Goal: Communication & Community: Answer question/provide support

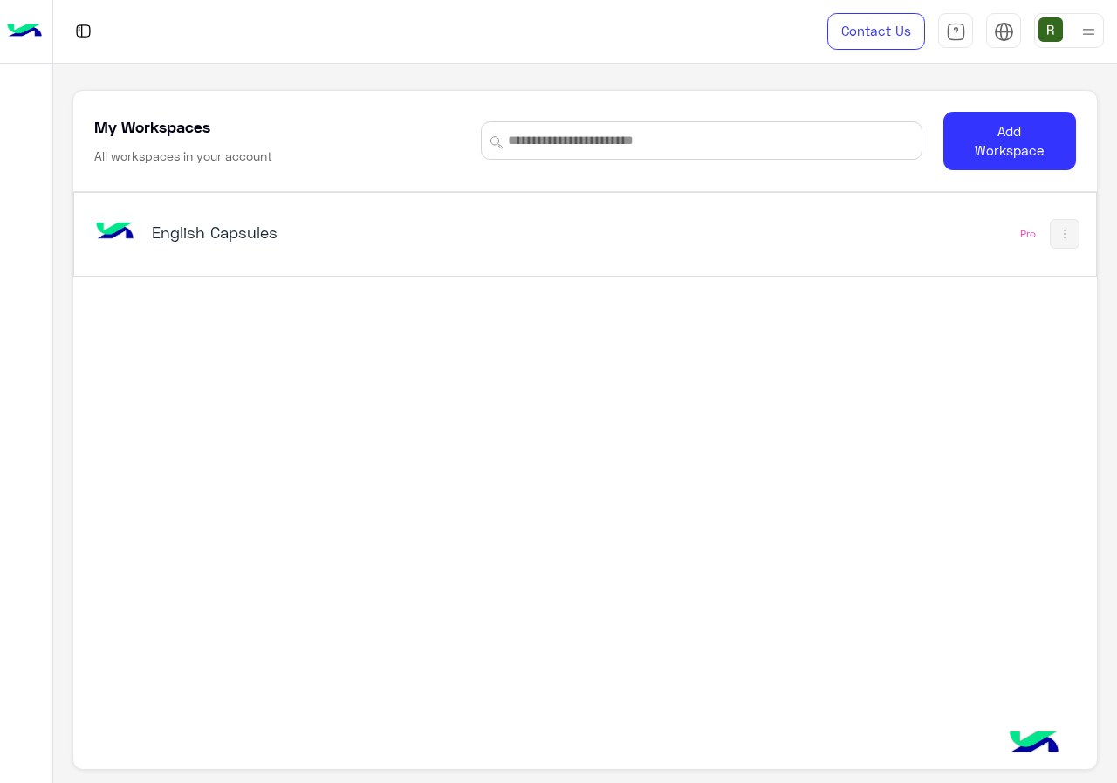
click at [507, 249] on div "English Capsules" at bounding box center [388, 234] width 594 height 51
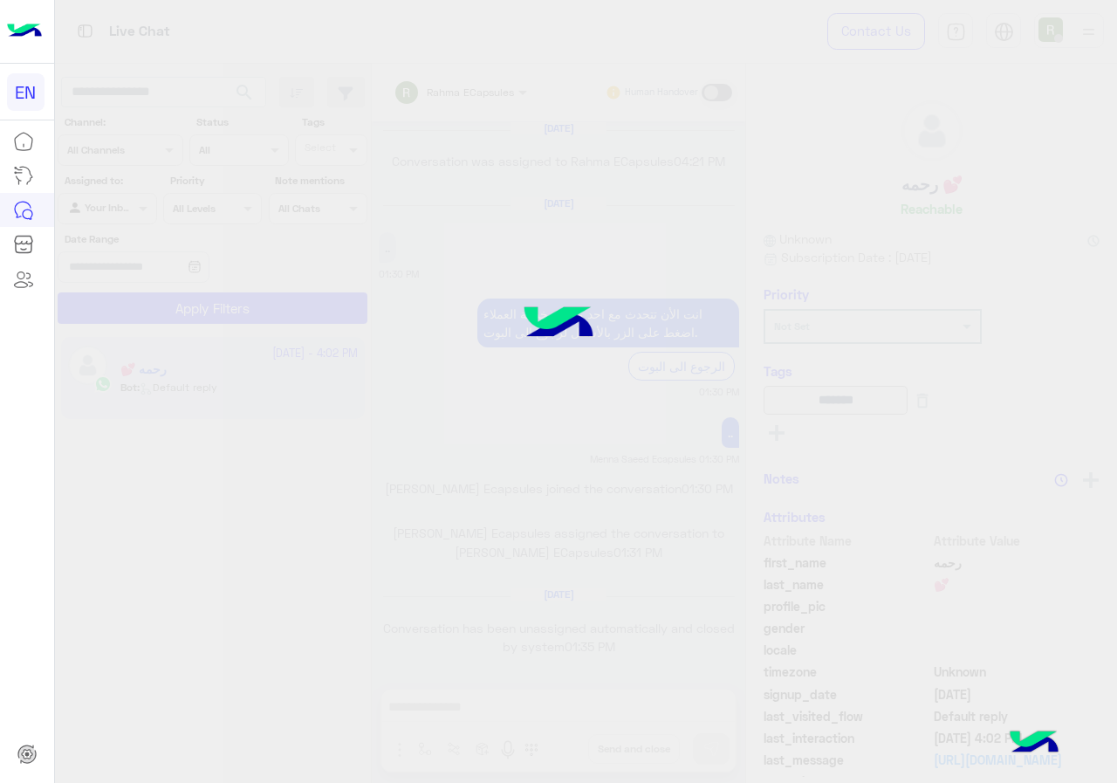
scroll to position [1112, 0]
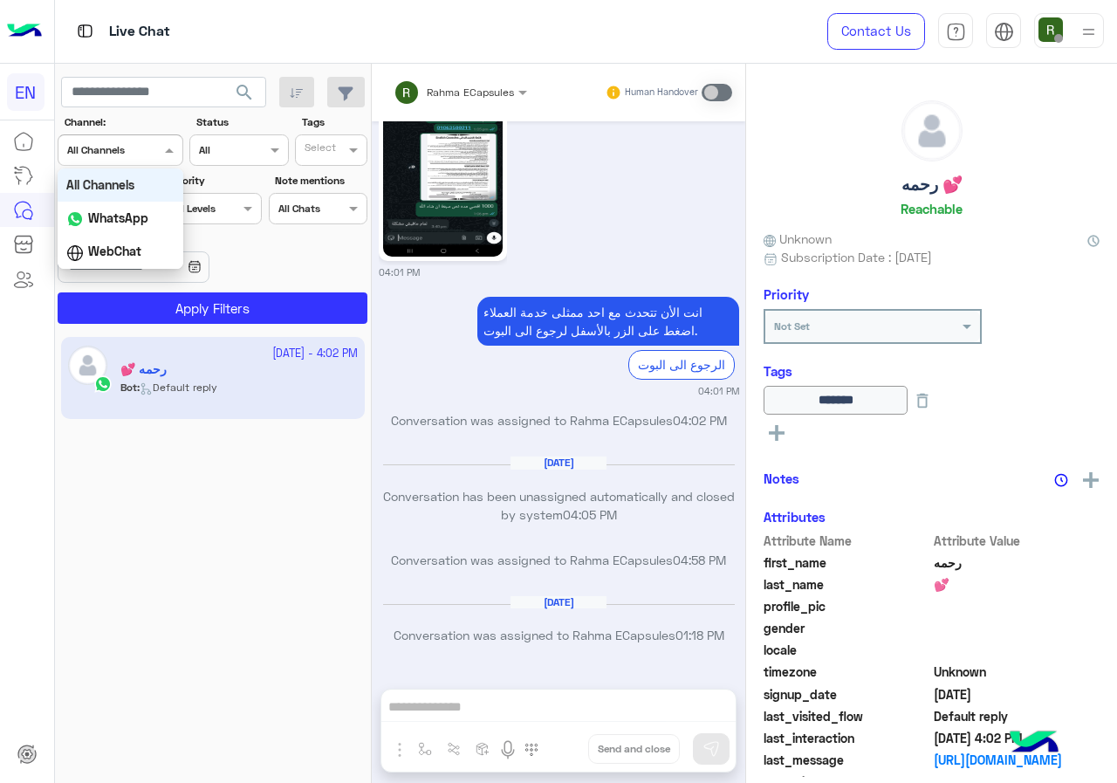
click at [124, 141] on input "text" at bounding box center [99, 149] width 64 height 16
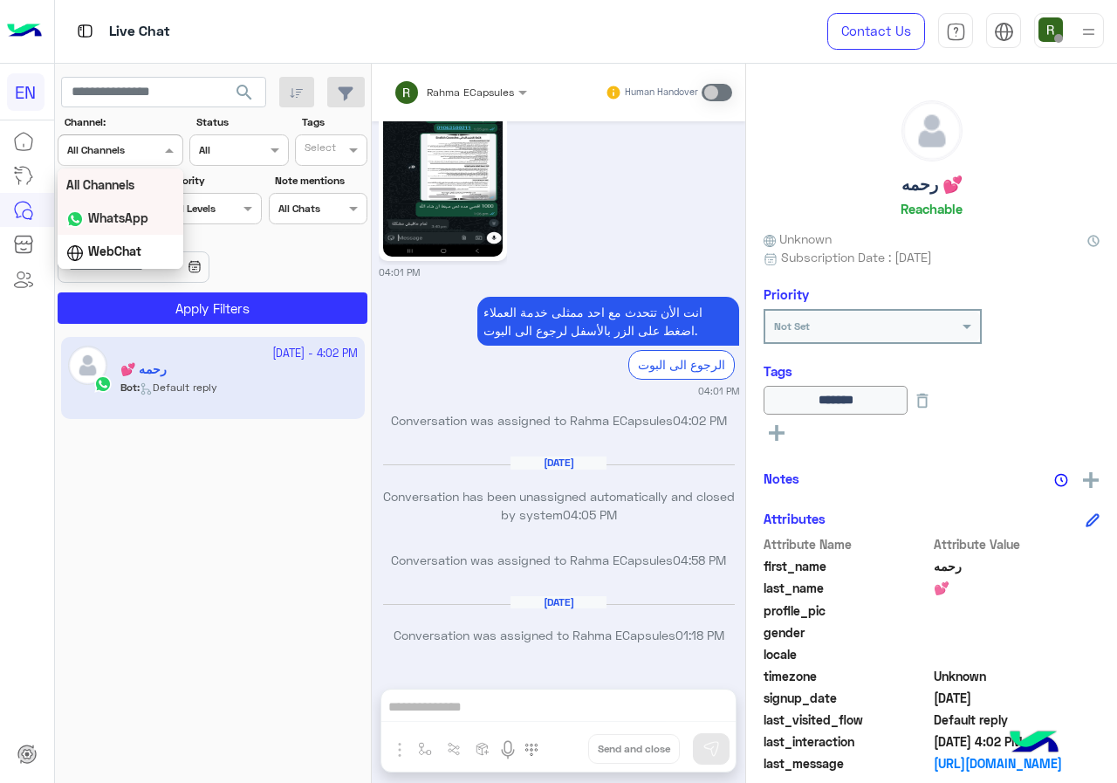
click at [144, 222] on b "WhatsApp" at bounding box center [118, 217] width 60 height 15
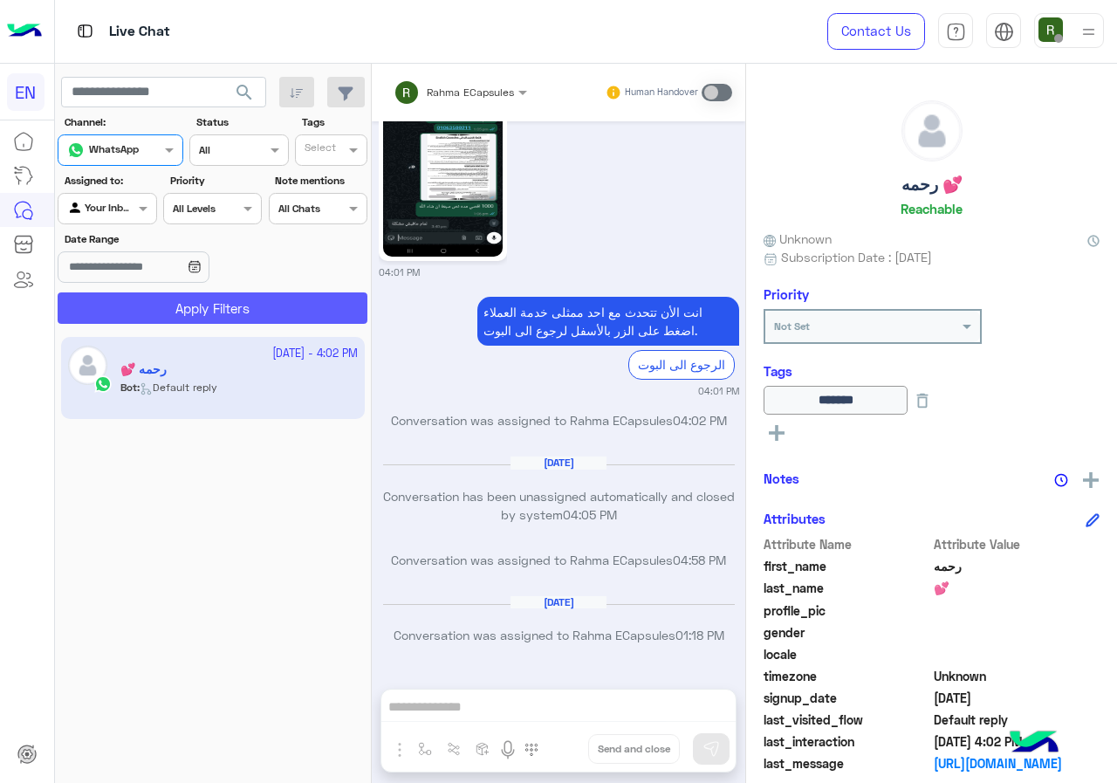
click at [156, 299] on button "Apply Filters" at bounding box center [213, 307] width 310 height 31
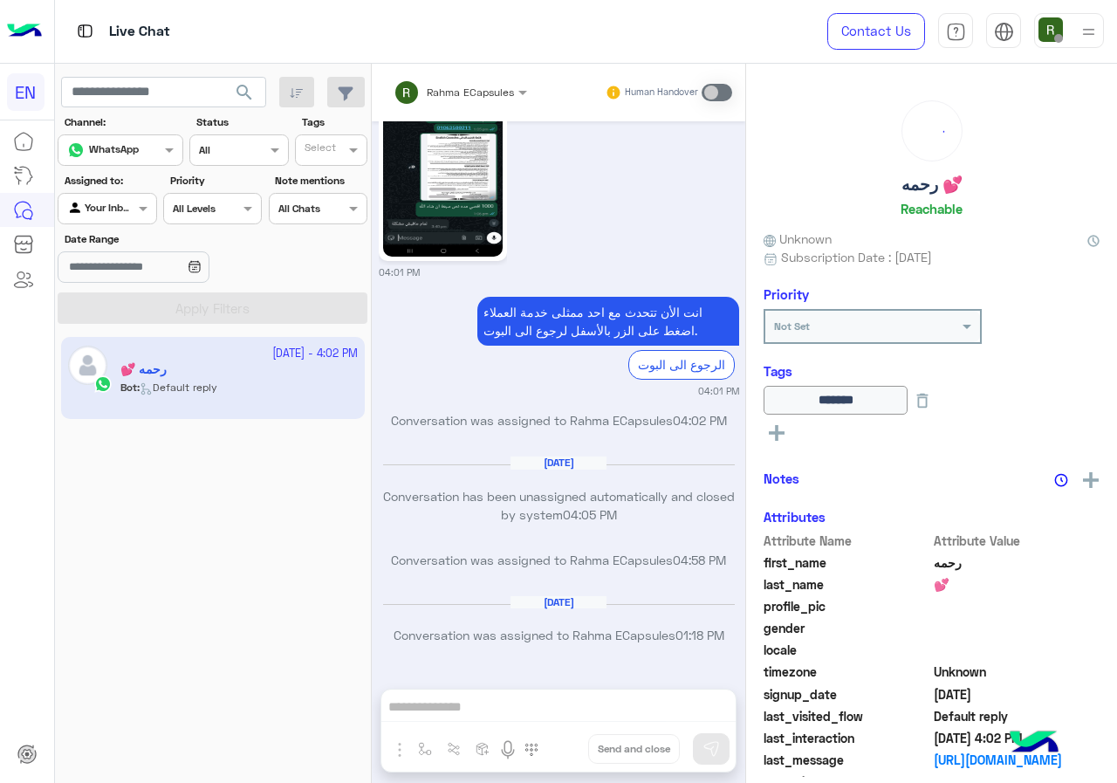
click at [136, 196] on div "Agent Filter Your Inbox" at bounding box center [107, 208] width 99 height 31
click at [126, 349] on b "Your Team" at bounding box center [113, 342] width 59 height 15
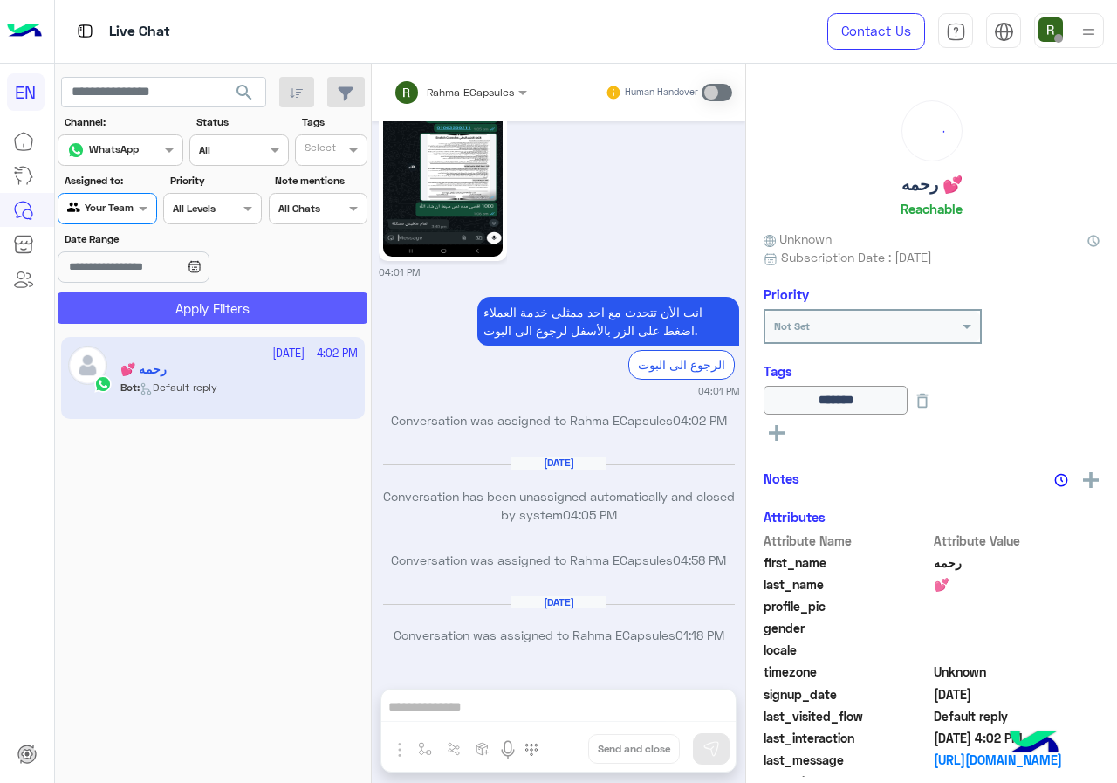
click at [155, 316] on button "Apply Filters" at bounding box center [213, 307] width 310 height 31
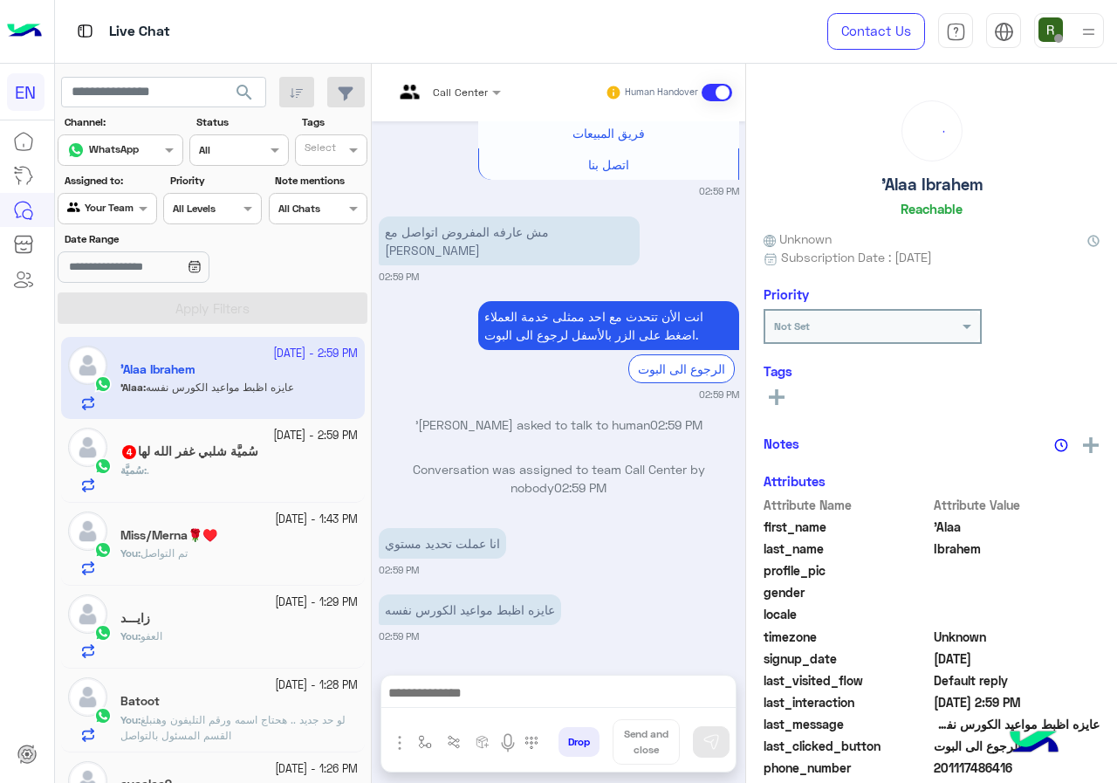
scroll to position [153, 0]
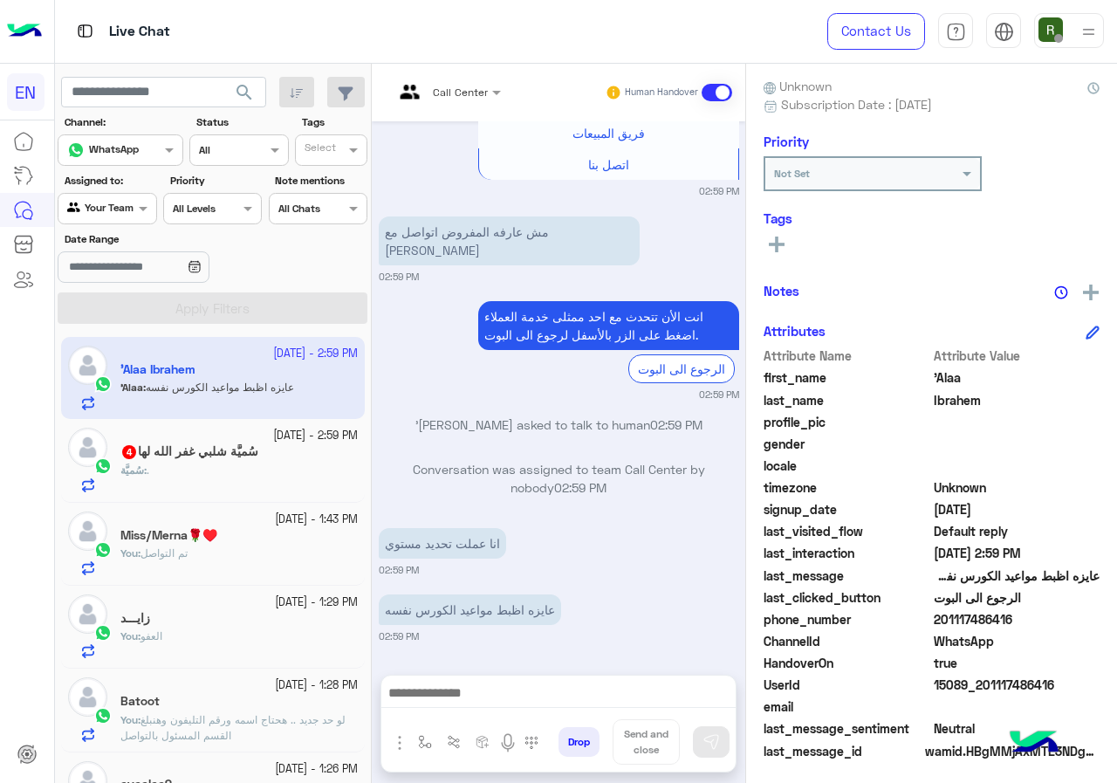
drag, startPoint x: 937, startPoint y: 615, endPoint x: 1023, endPoint y: 614, distance: 86.4
click at [1023, 614] on span "201117486416" at bounding box center [1017, 619] width 167 height 18
copy span "01117486416"
click at [541, 675] on div "Drop Send and close" at bounding box center [559, 724] width 356 height 98
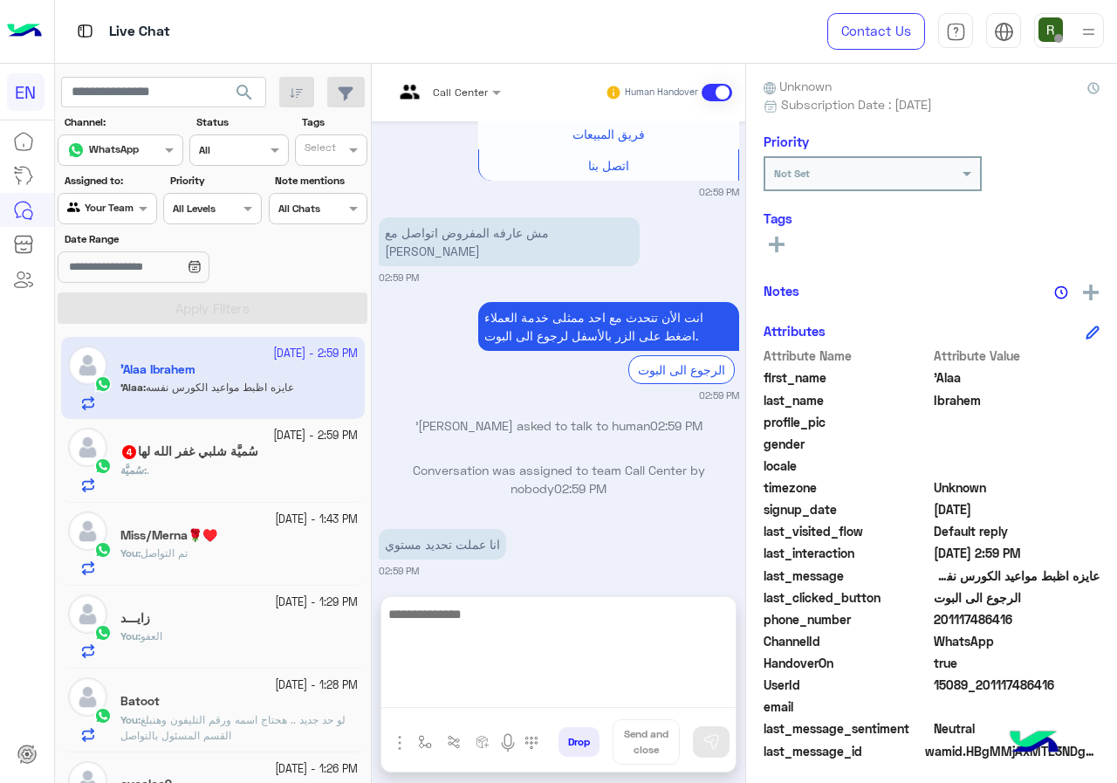
click at [523, 690] on textarea at bounding box center [558, 655] width 354 height 105
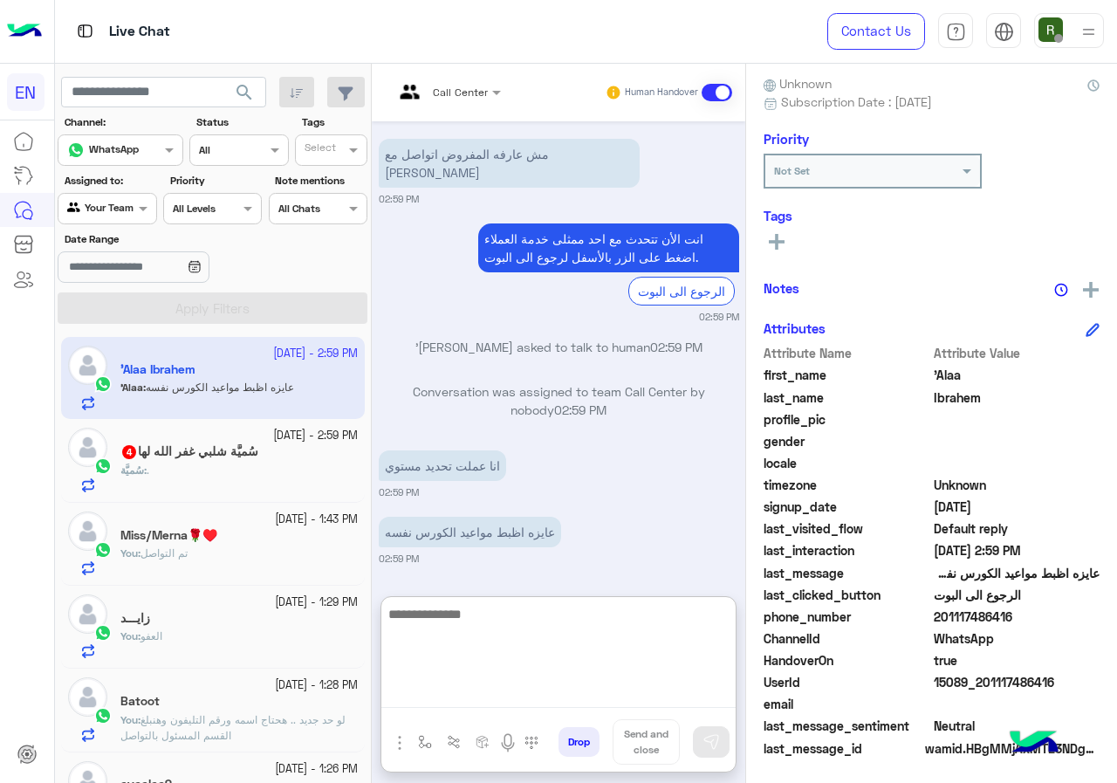
scroll to position [157, 0]
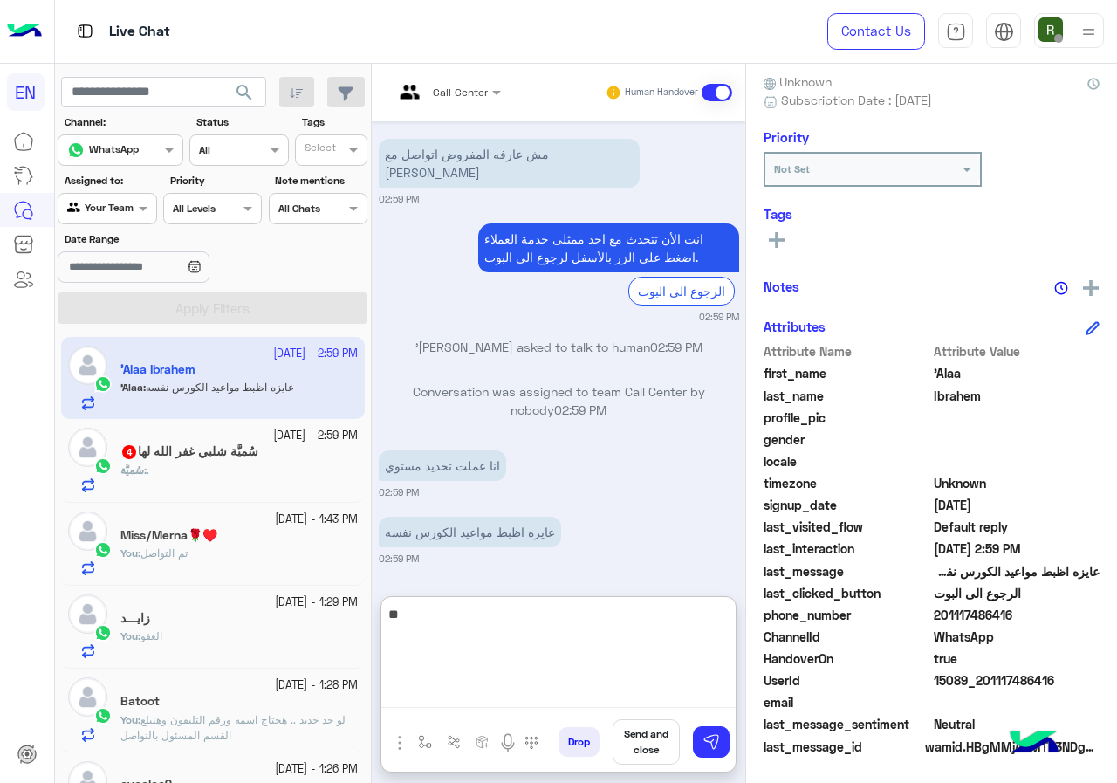
type textarea "*"
type textarea "**********"
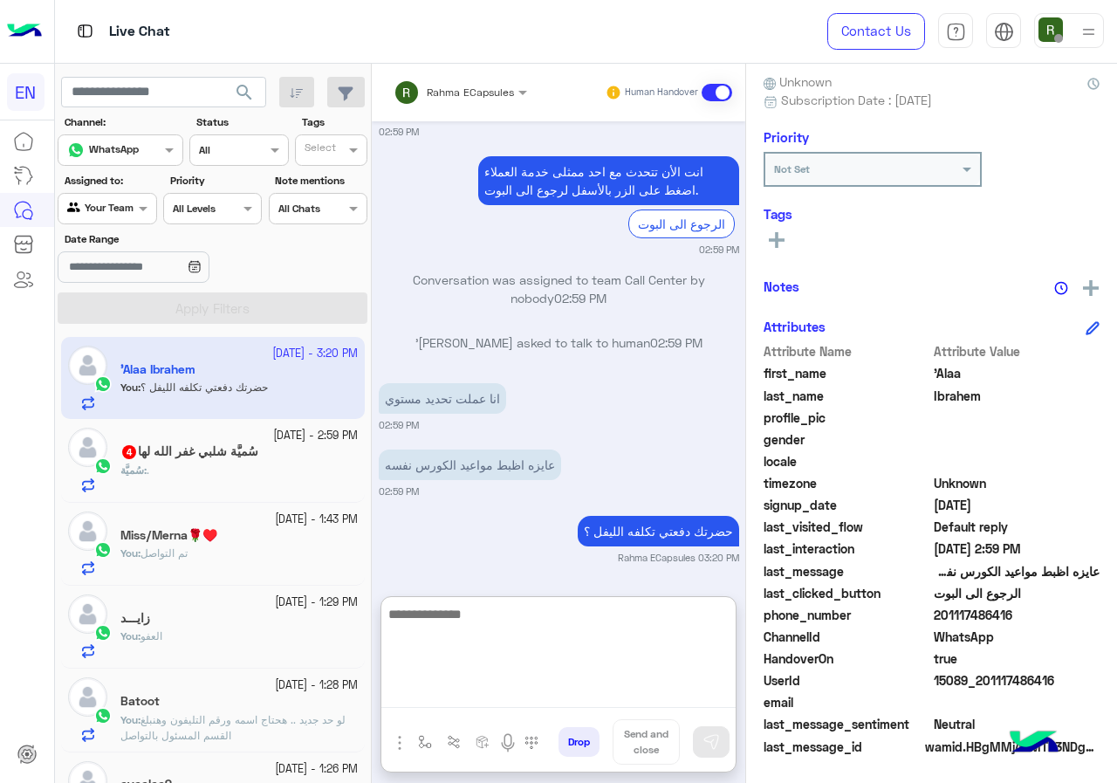
scroll to position [2211, 0]
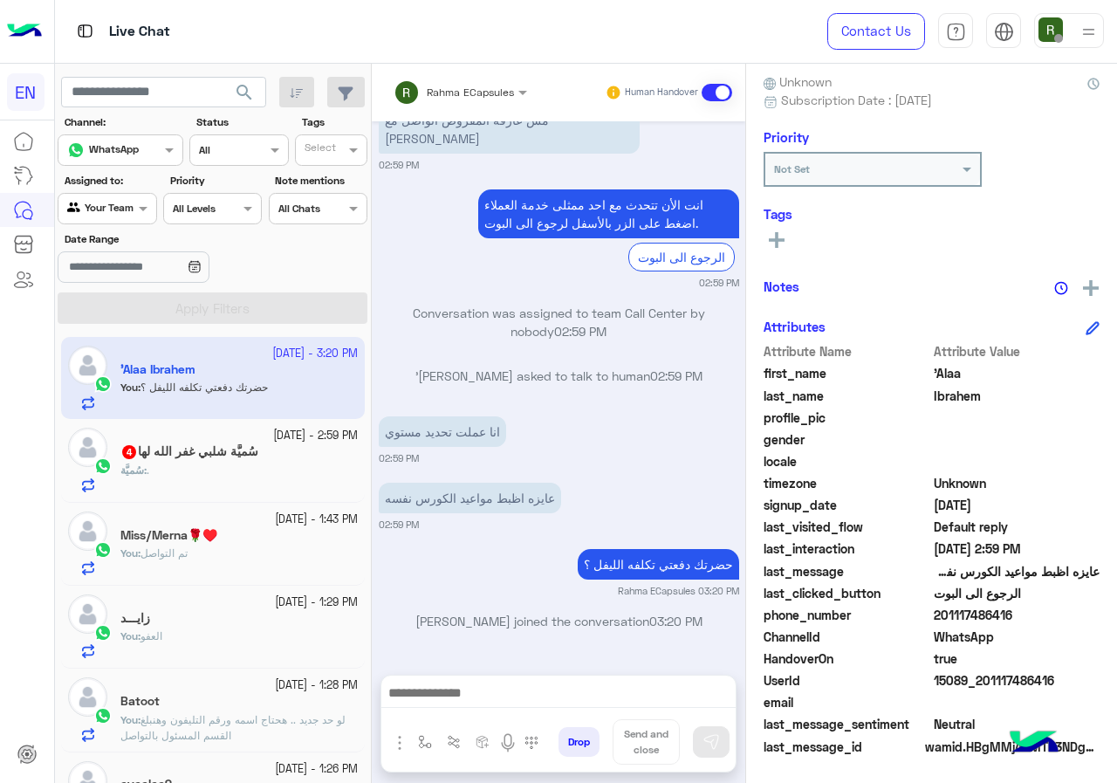
click at [216, 447] on h5 "سُميَّة شلبي غفر الله لها 4" at bounding box center [189, 451] width 138 height 15
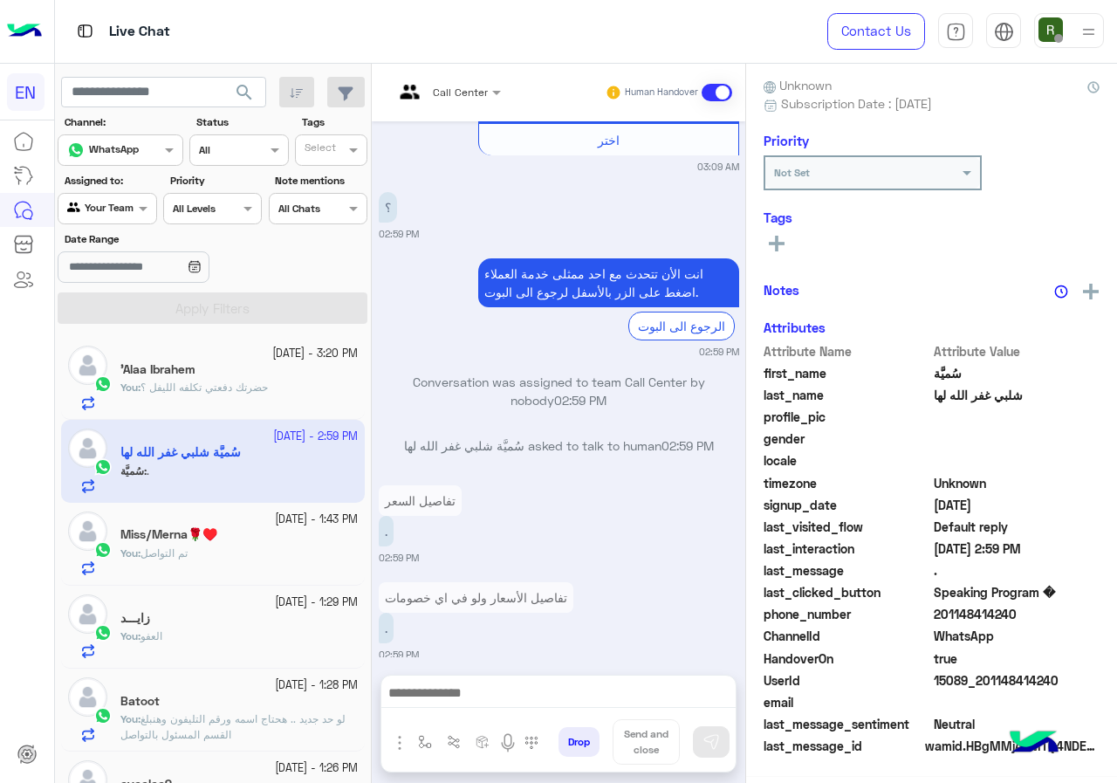
scroll to position [153, 0]
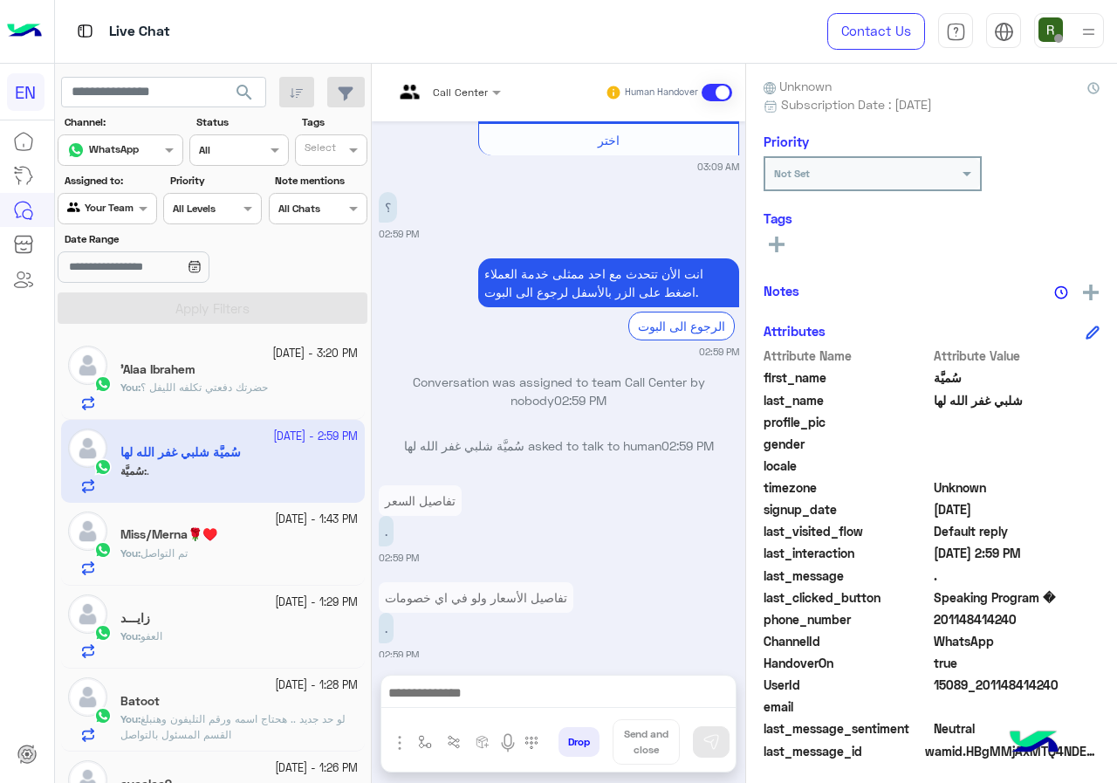
drag, startPoint x: 942, startPoint y: 617, endPoint x: 1040, endPoint y: 616, distance: 97.8
click at [1040, 616] on span "201148414240" at bounding box center [1017, 619] width 167 height 18
click at [984, 628] on span "201148414240" at bounding box center [1017, 619] width 167 height 18
drag, startPoint x: 939, startPoint y: 620, endPoint x: 1026, endPoint y: 621, distance: 86.4
click at [1026, 621] on span "201148414240" at bounding box center [1017, 619] width 167 height 18
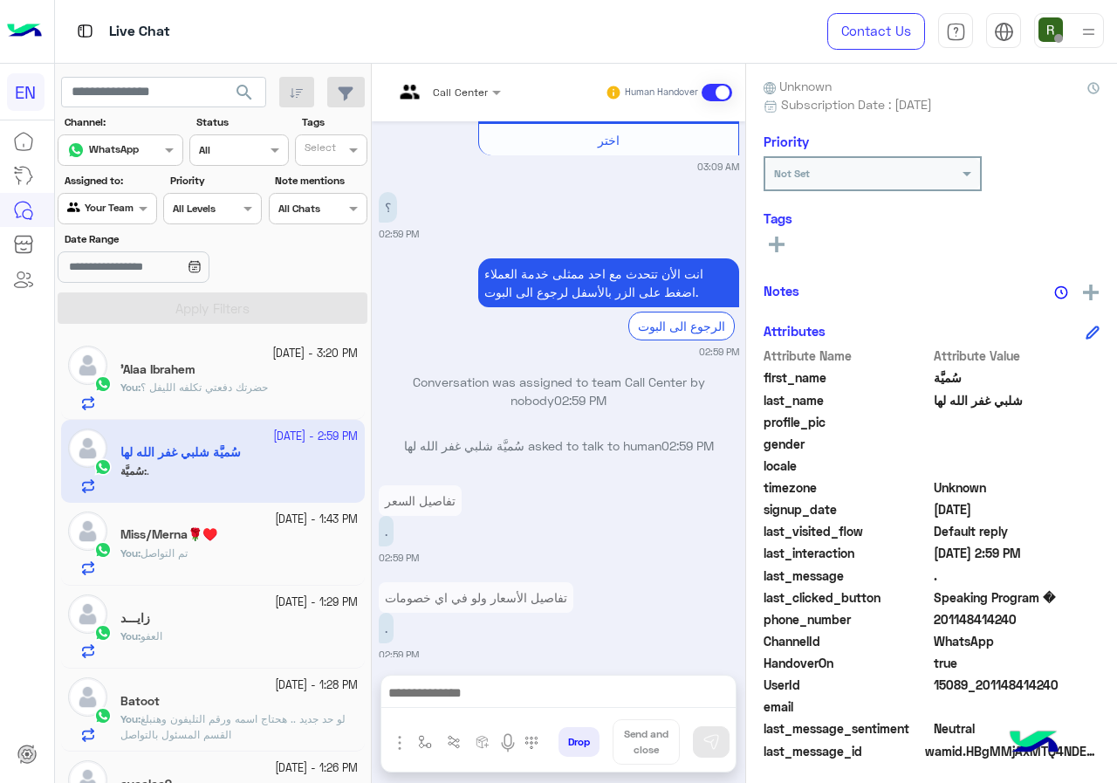
copy span "01148414240"
click at [463, 93] on div at bounding box center [447, 89] width 125 height 17
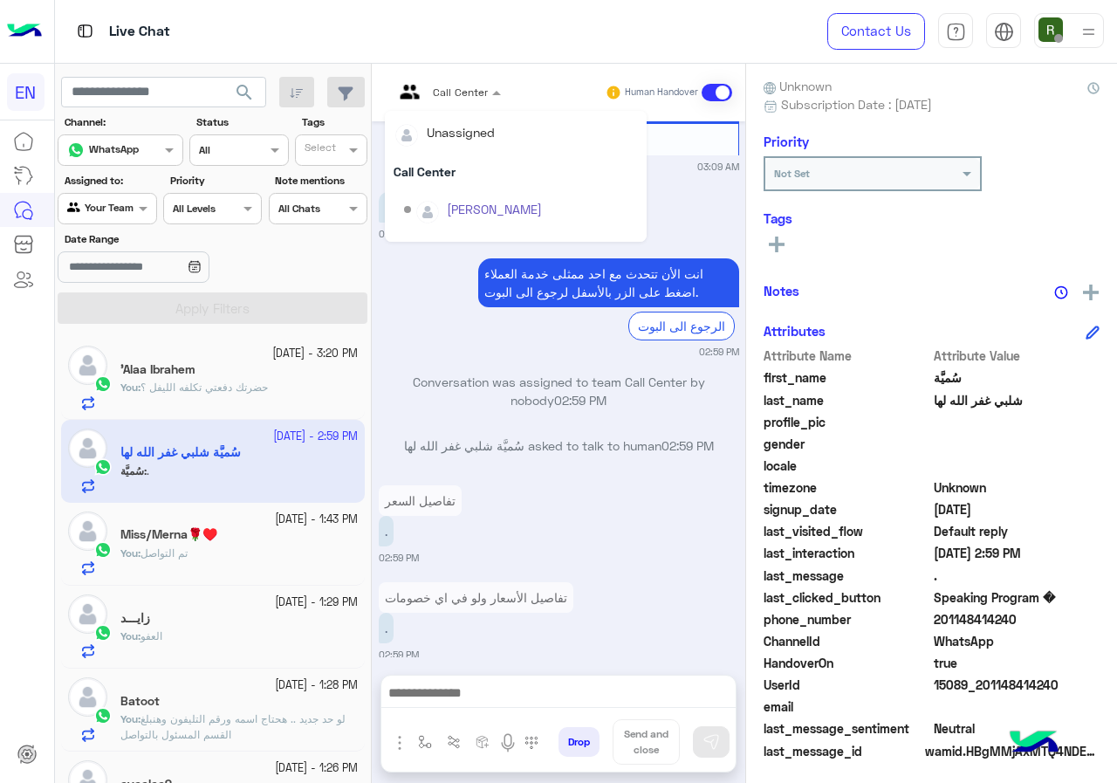
scroll to position [290, 0]
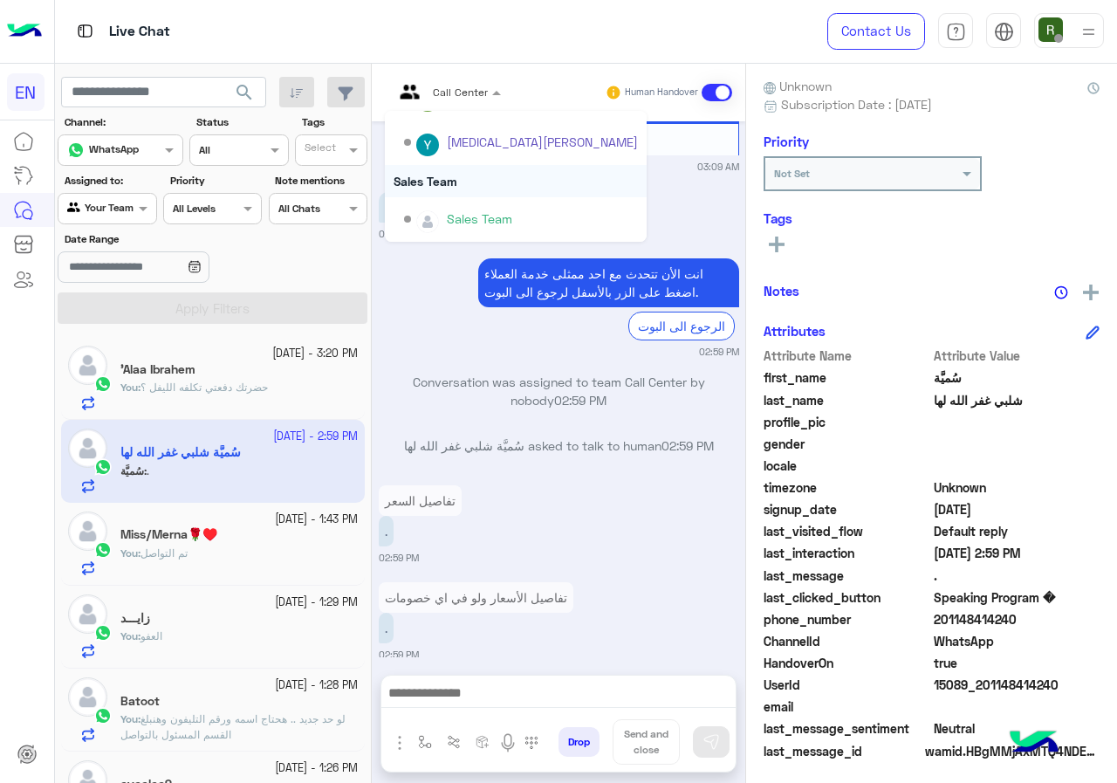
click at [470, 182] on div "Sales Team" at bounding box center [516, 181] width 262 height 32
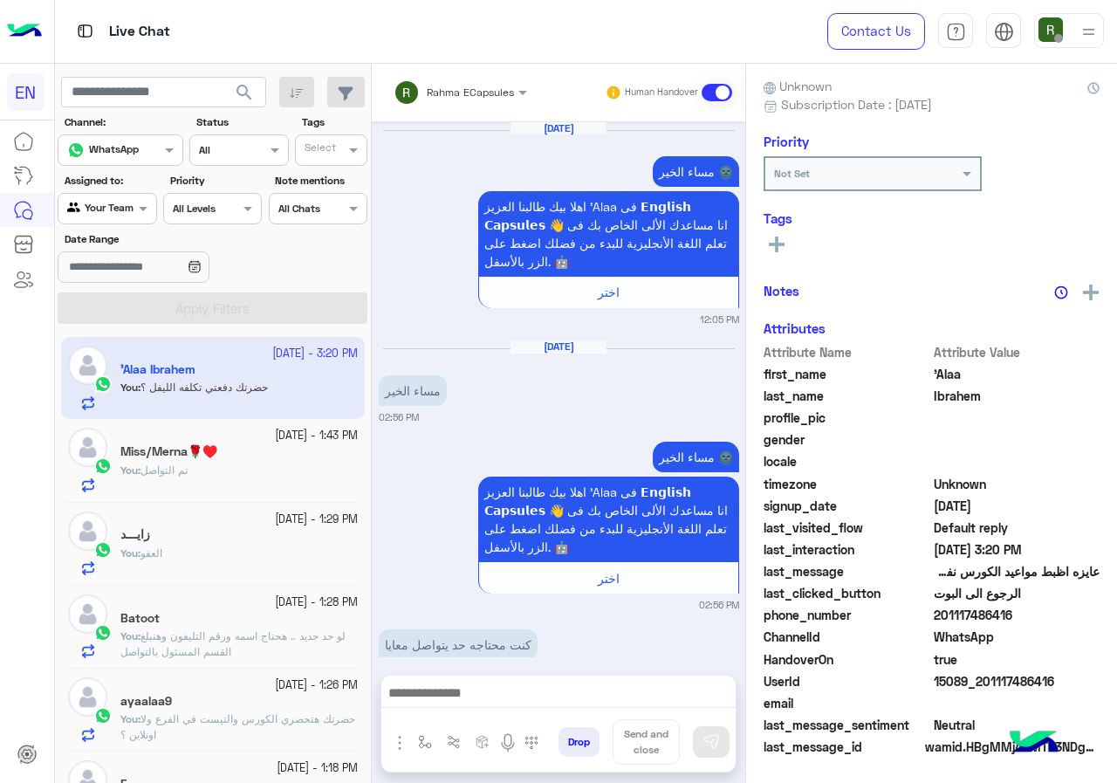
scroll to position [1810, 0]
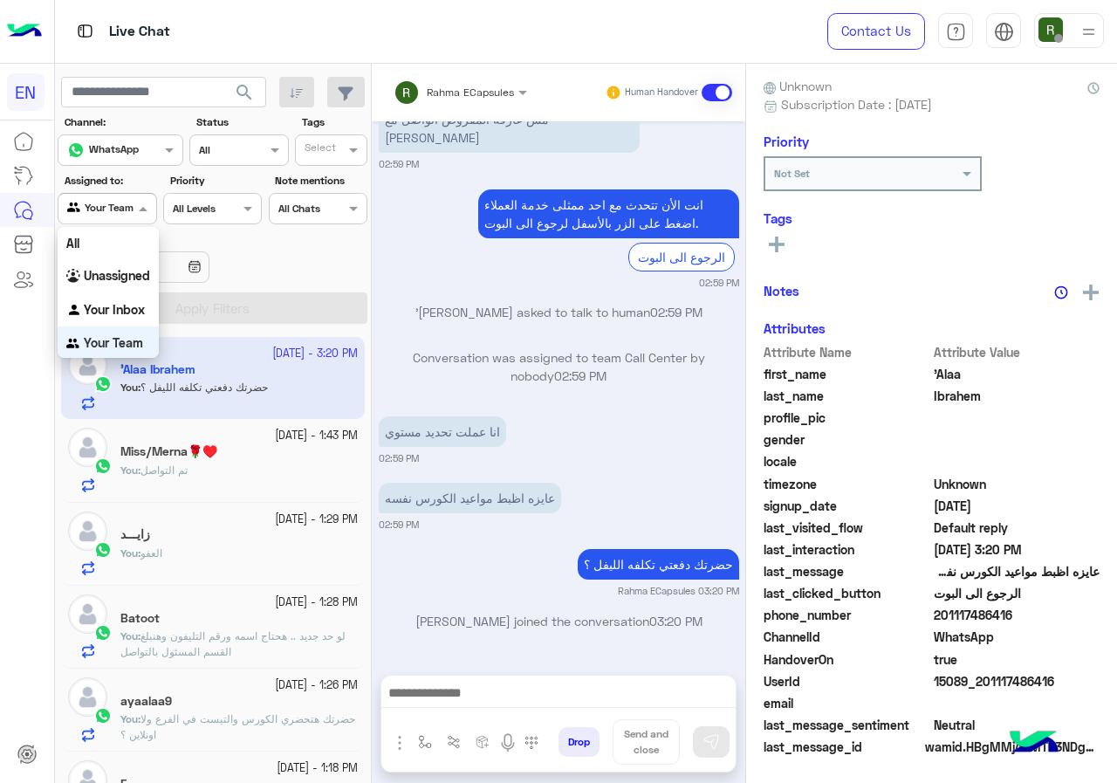
click at [127, 202] on div at bounding box center [106, 206] width 97 height 17
click at [120, 295] on div "Your Inbox" at bounding box center [108, 309] width 101 height 34
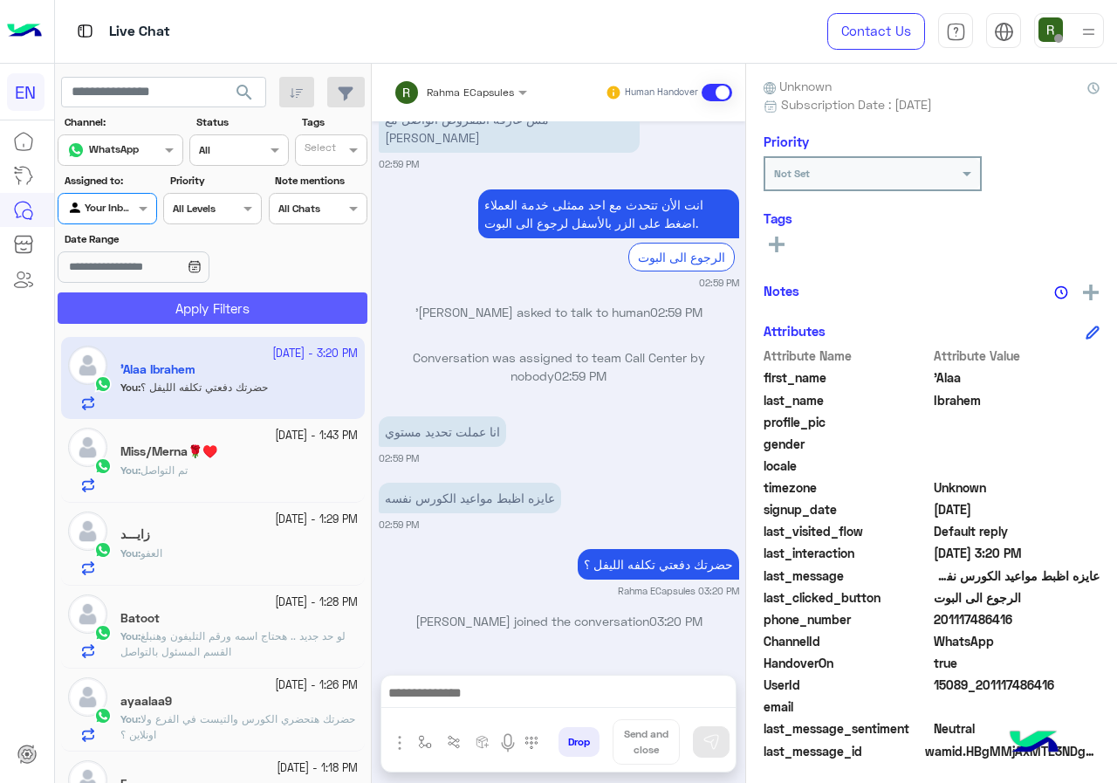
click at [130, 309] on button "Apply Filters" at bounding box center [213, 307] width 310 height 31
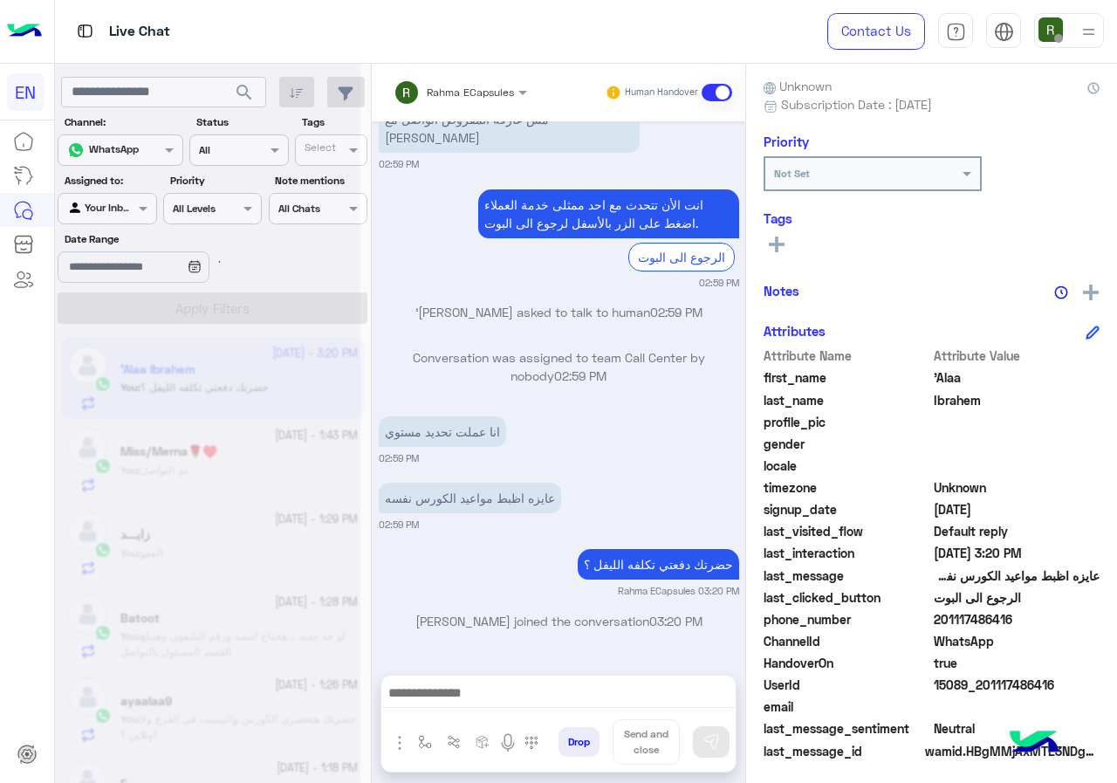
scroll to position [0, 0]
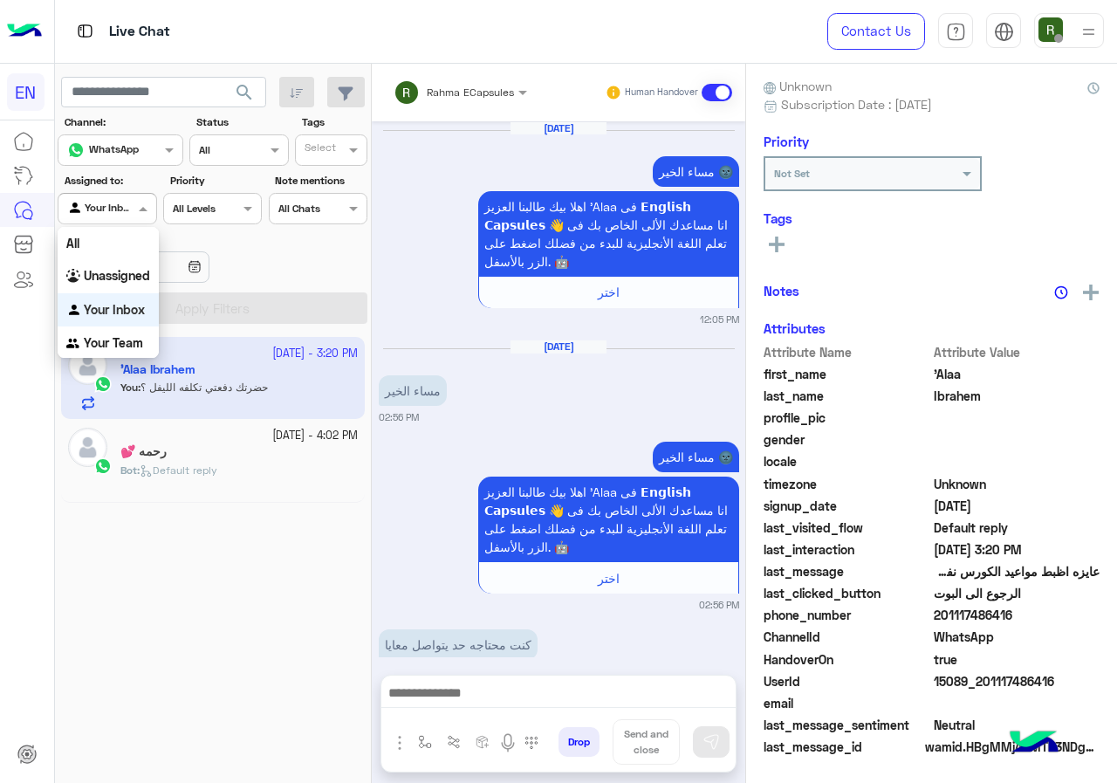
click at [120, 202] on div at bounding box center [106, 206] width 97 height 17
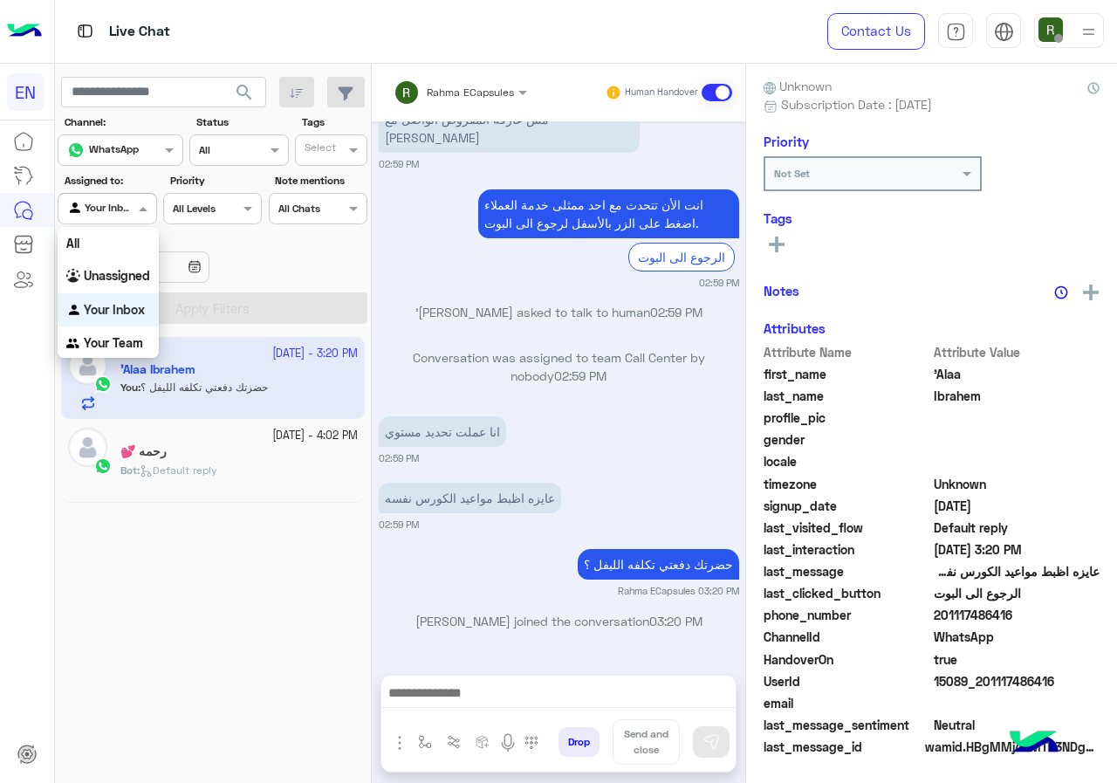
click at [474, 82] on input "text" at bounding box center [438, 90] width 88 height 16
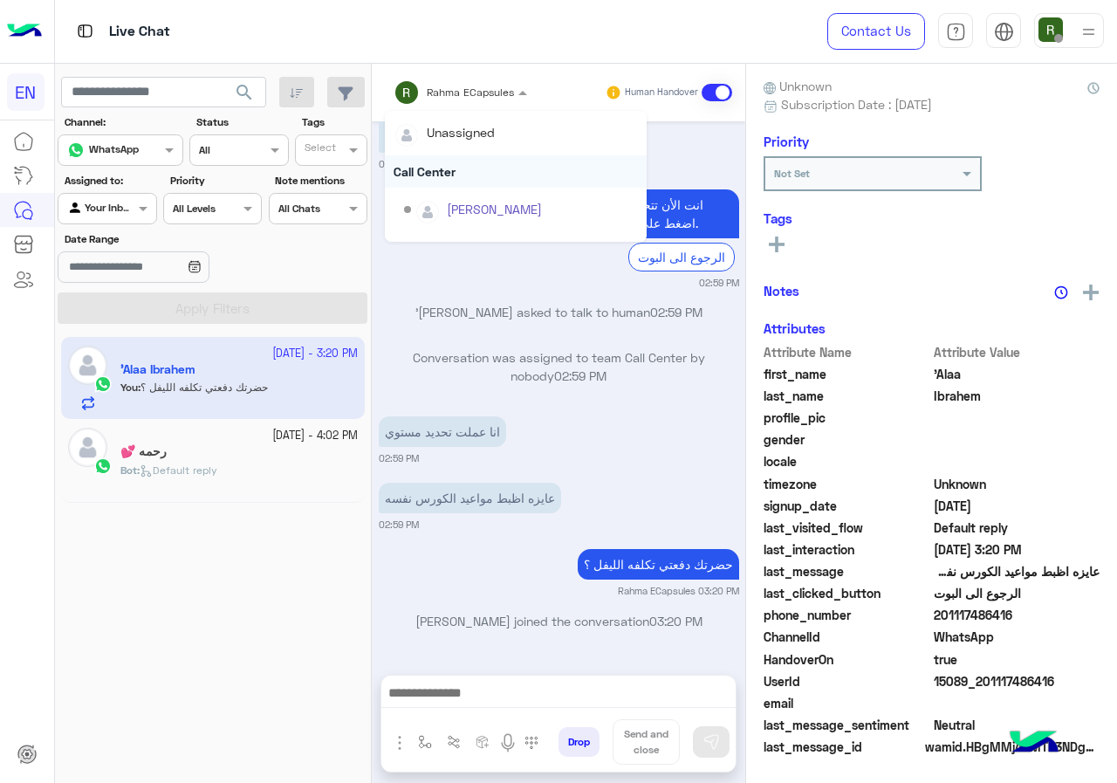
click at [464, 168] on div "Call Center" at bounding box center [516, 171] width 262 height 32
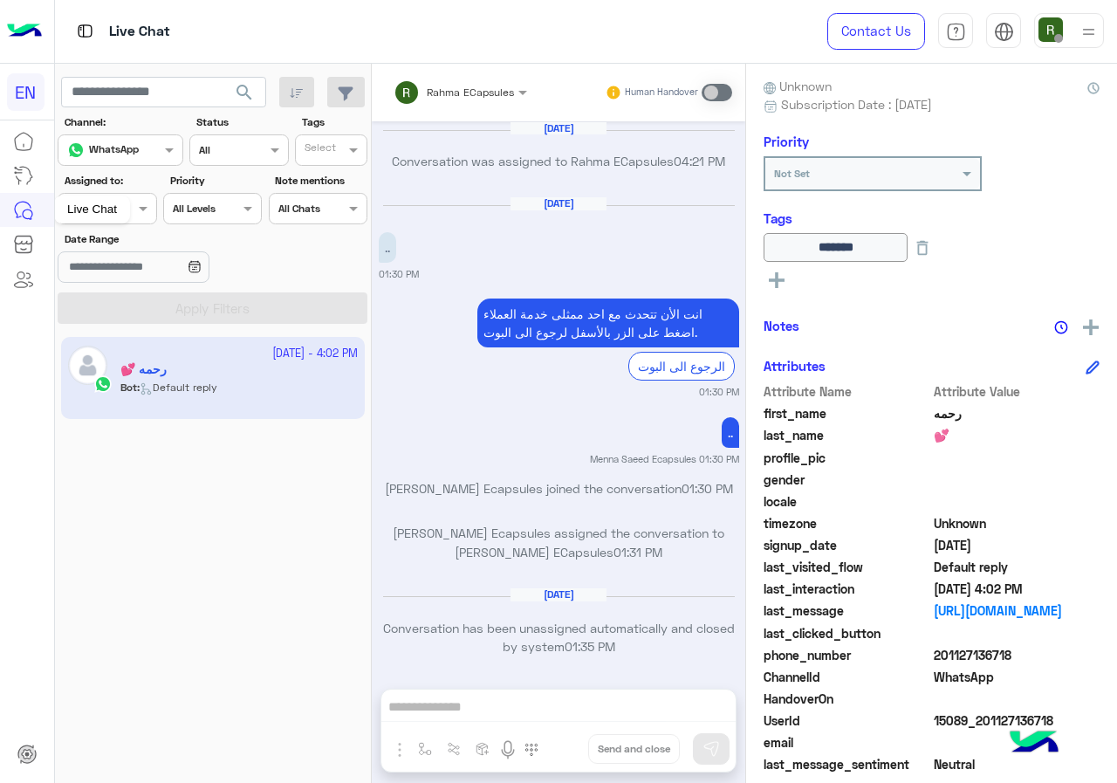
scroll to position [1112, 0]
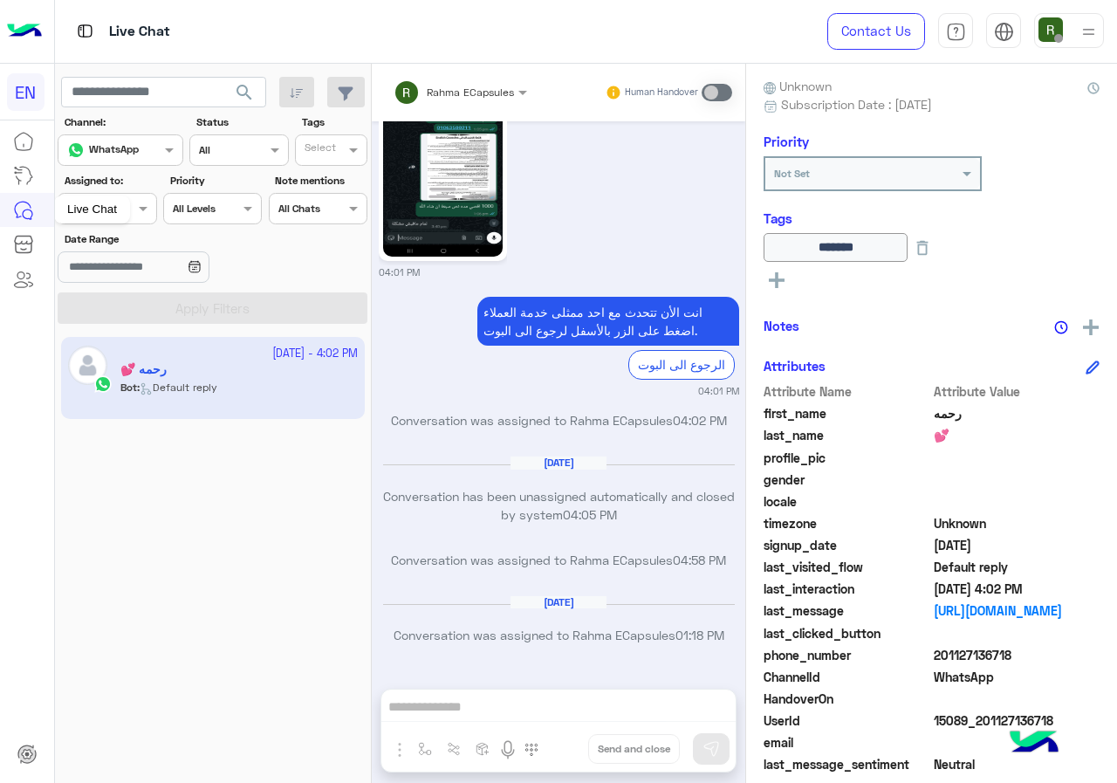
click at [119, 217] on div "Live Chat" at bounding box center [92, 210] width 76 height 28
click at [138, 216] on span at bounding box center [145, 208] width 22 height 18
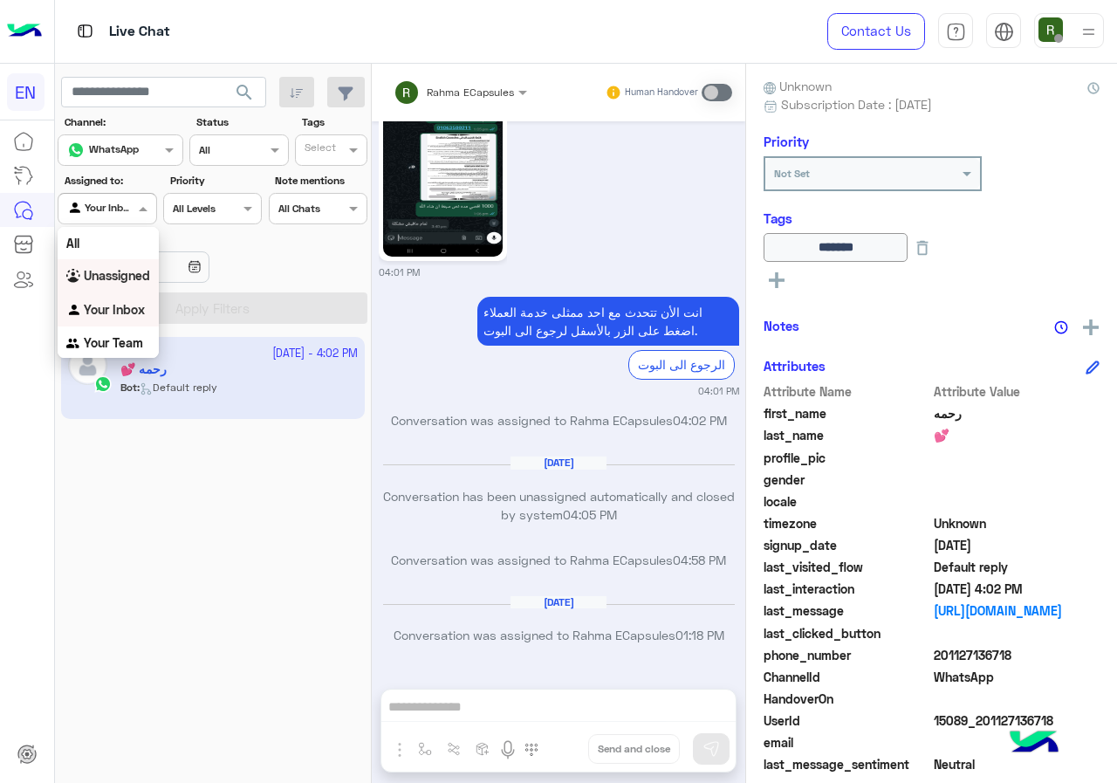
click at [148, 285] on div "Unassigned" at bounding box center [108, 276] width 101 height 34
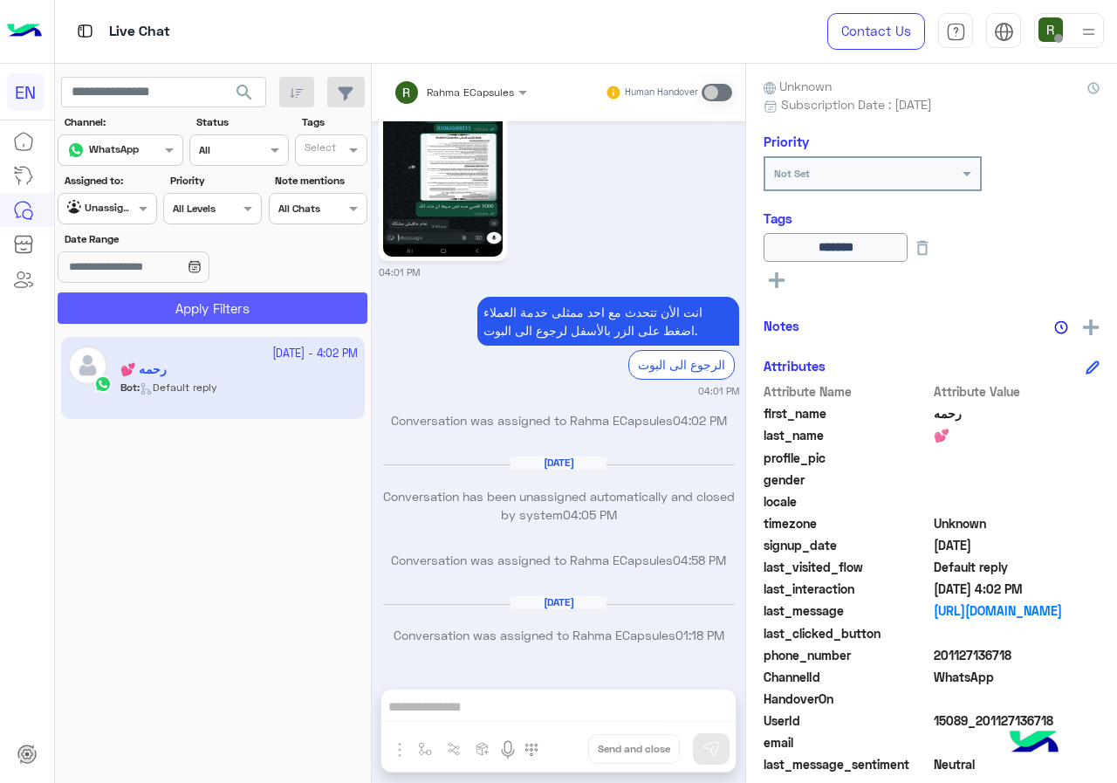
click at [152, 299] on button "Apply Filters" at bounding box center [213, 307] width 310 height 31
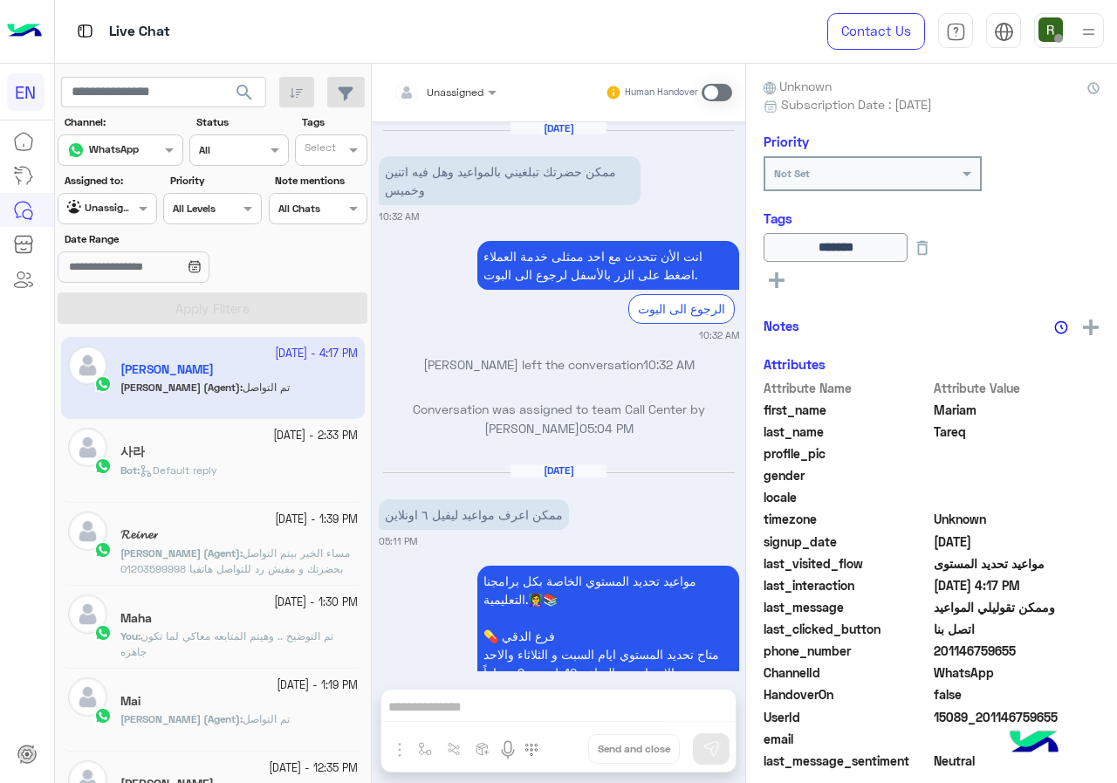
scroll to position [1397, 0]
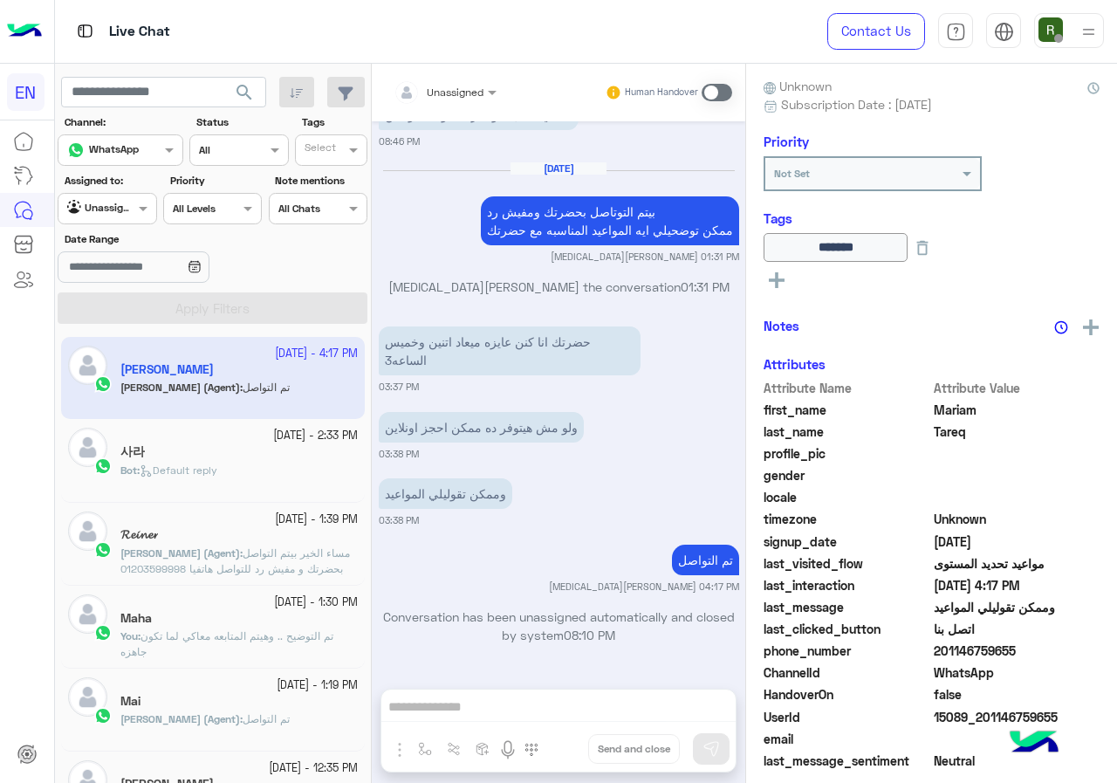
click at [257, 463] on div "Bot : Default reply" at bounding box center [238, 478] width 237 height 31
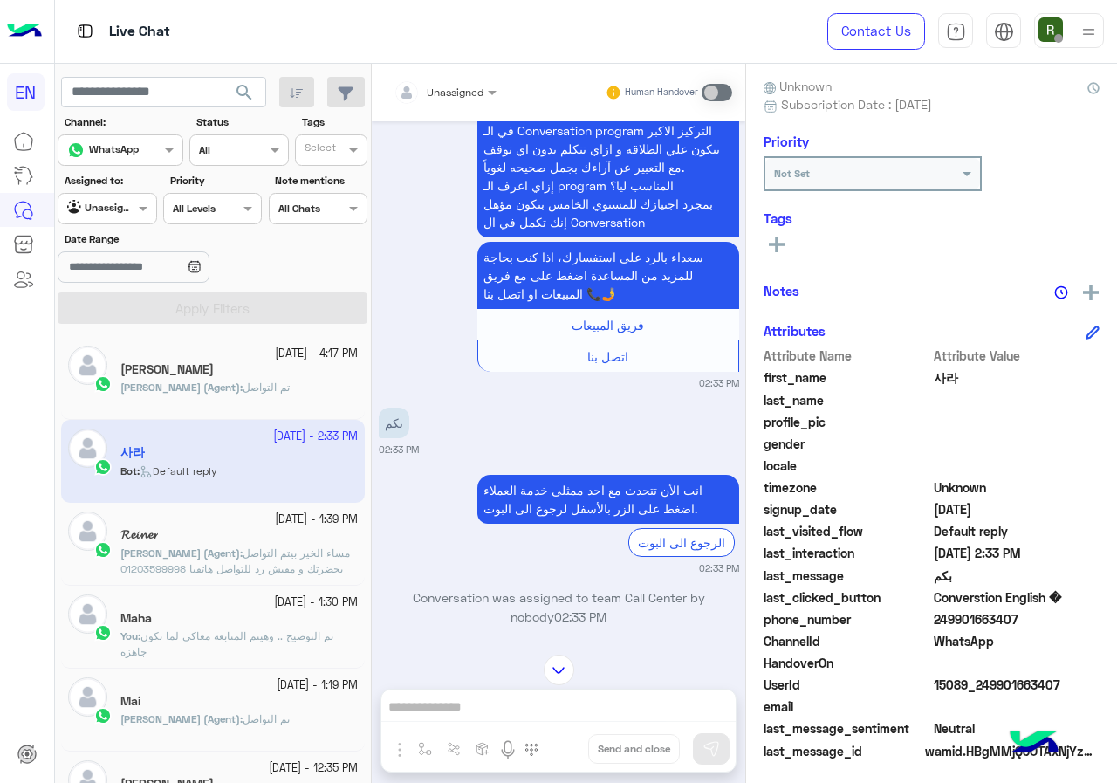
scroll to position [1722, 0]
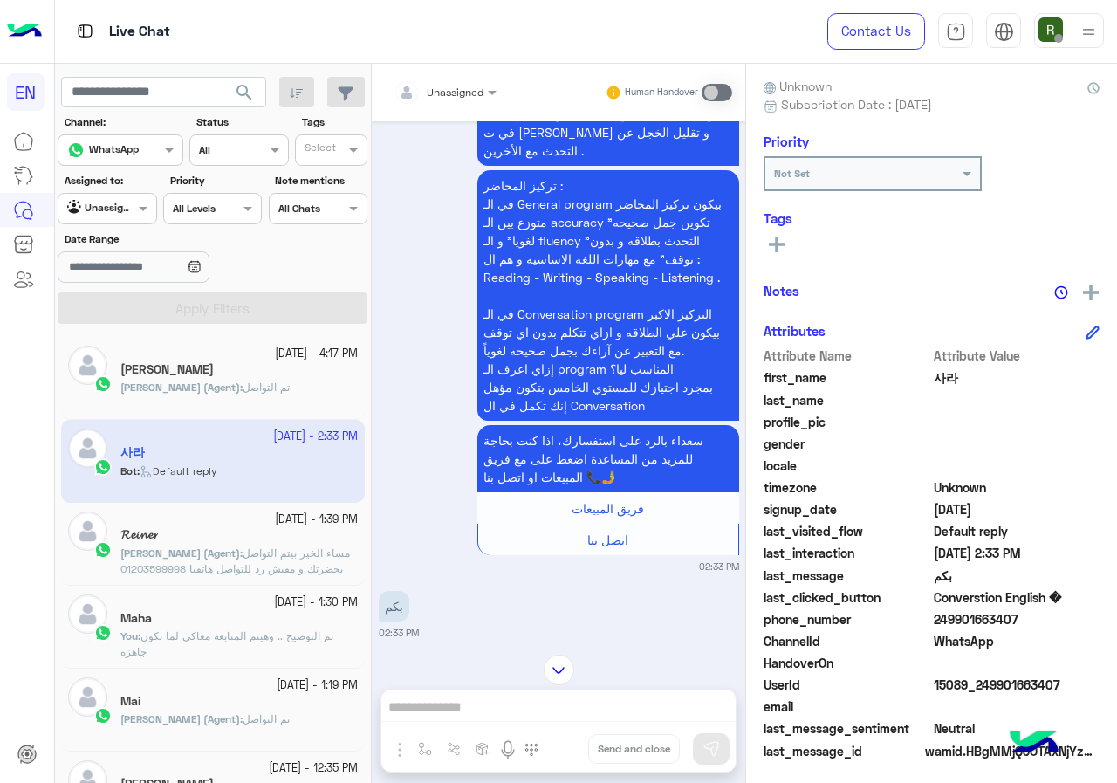
click at [449, 83] on input "text" at bounding box center [424, 90] width 61 height 16
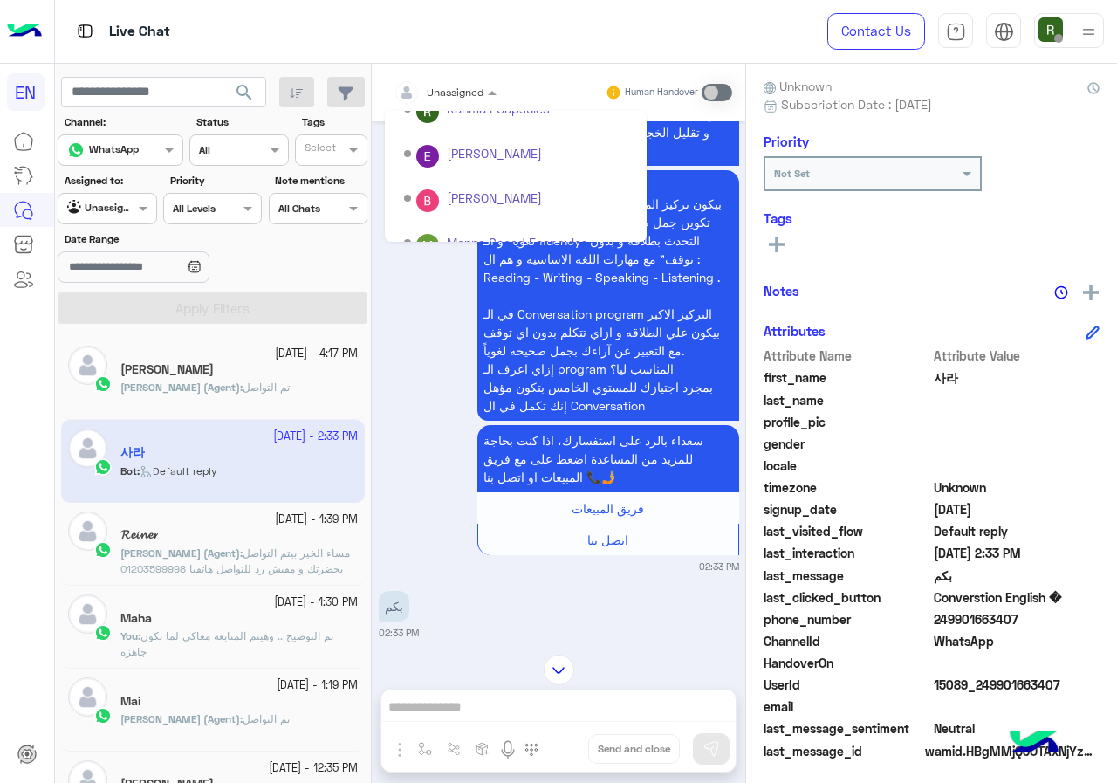
scroll to position [290, 0]
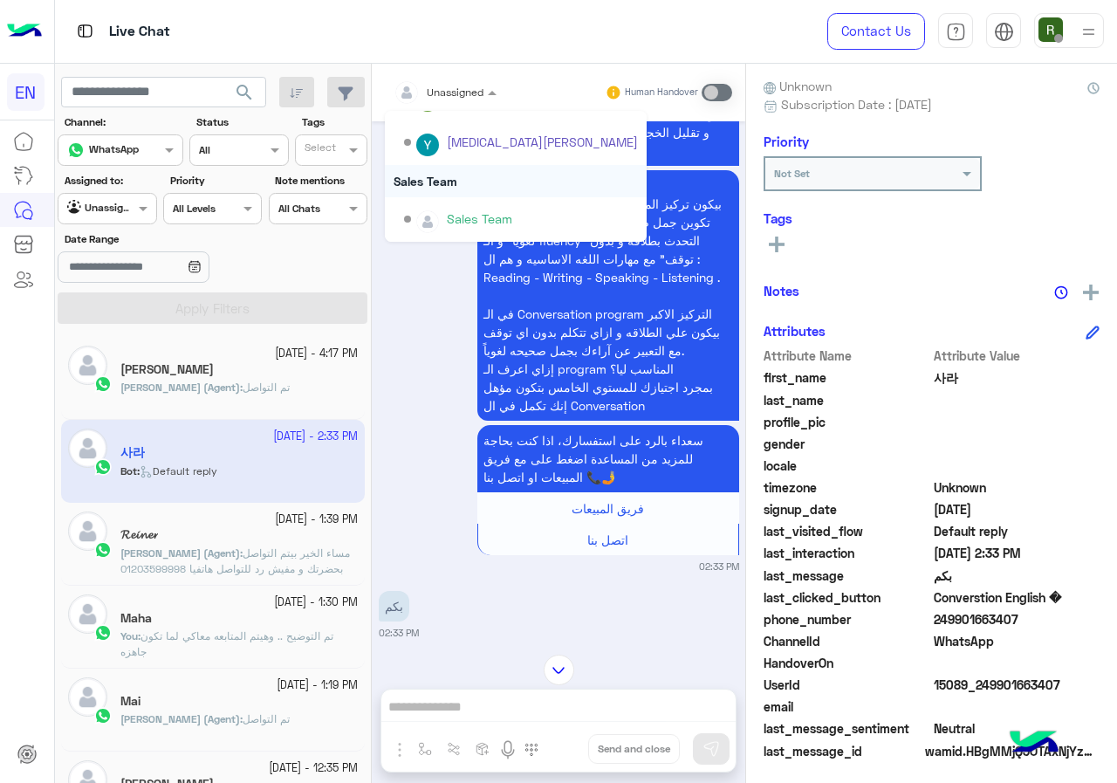
click at [466, 186] on div "Sales Team" at bounding box center [516, 181] width 262 height 32
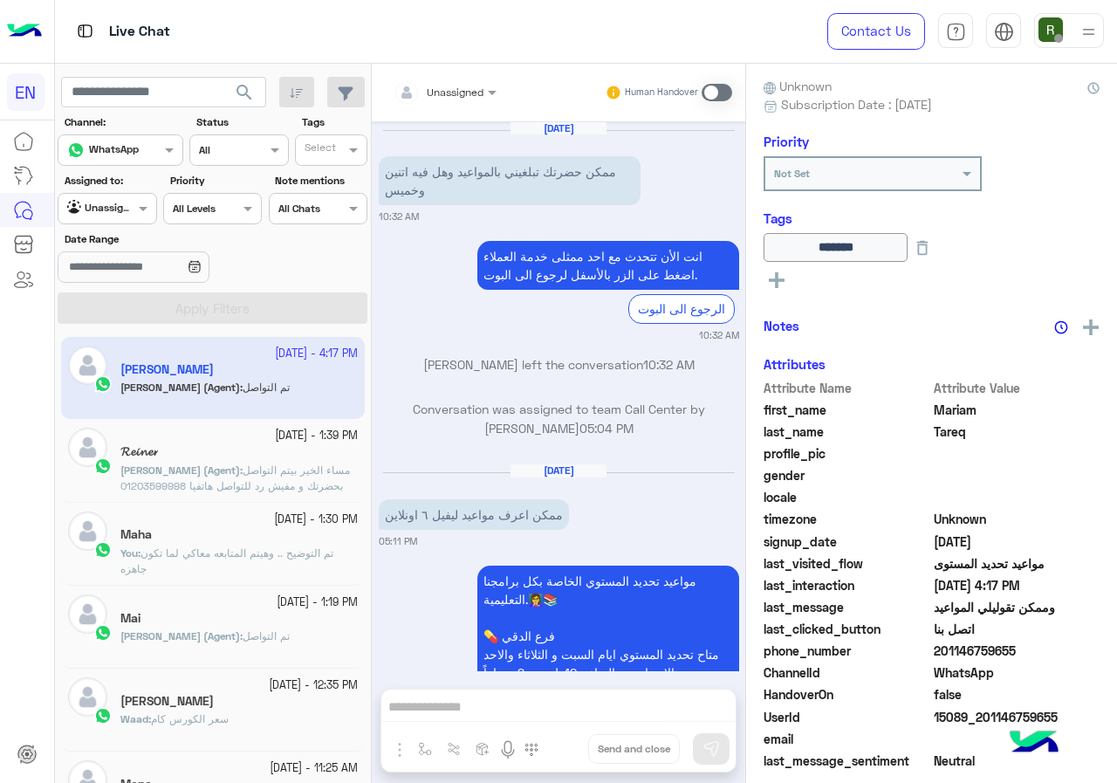
scroll to position [1397, 0]
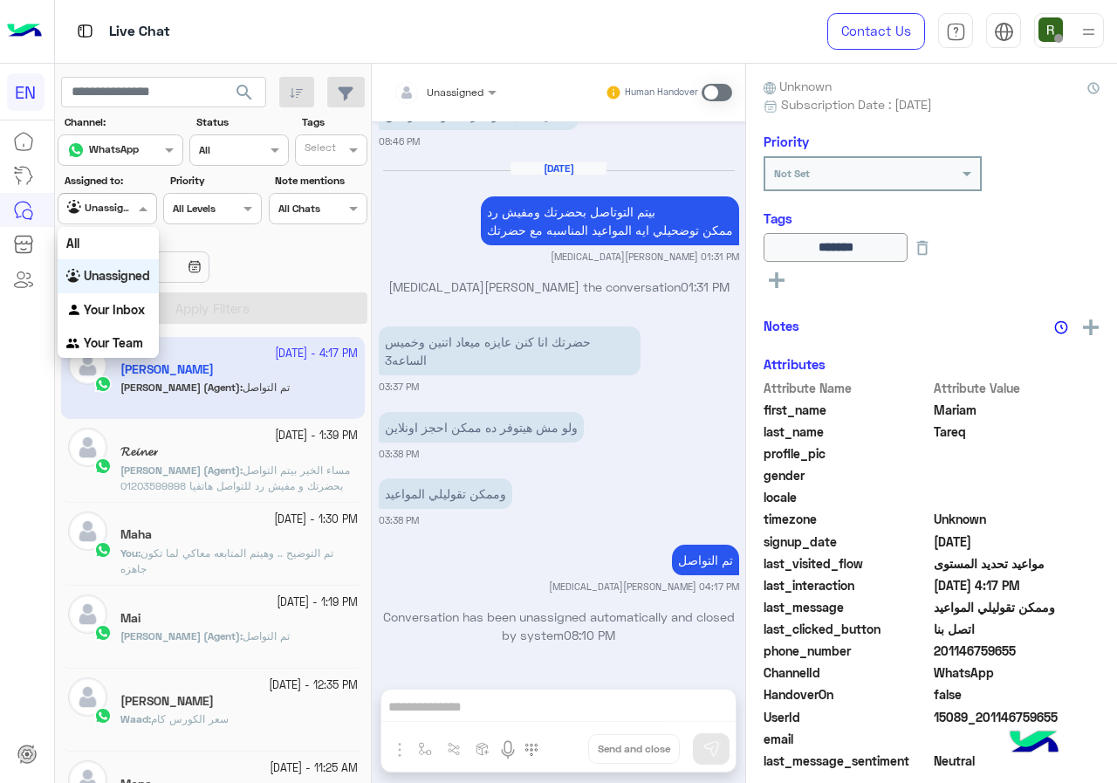
click at [103, 206] on input "text" at bounding box center [87, 207] width 40 height 16
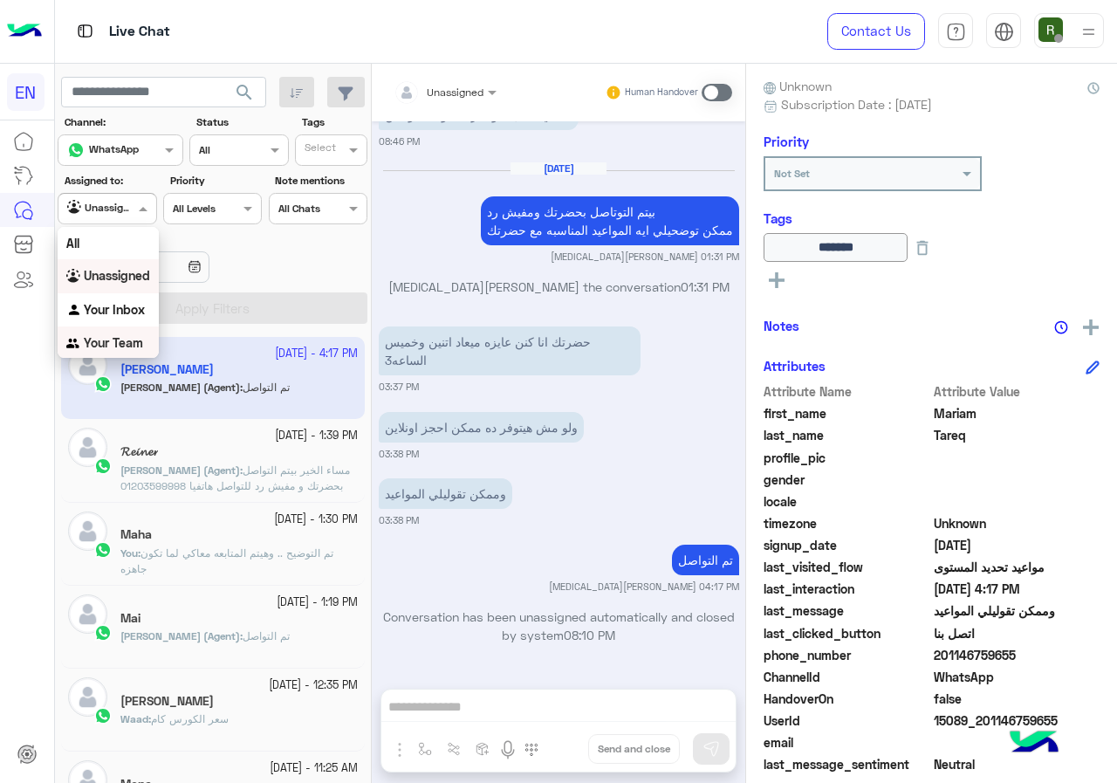
click at [122, 344] on b "Your Team" at bounding box center [113, 342] width 59 height 15
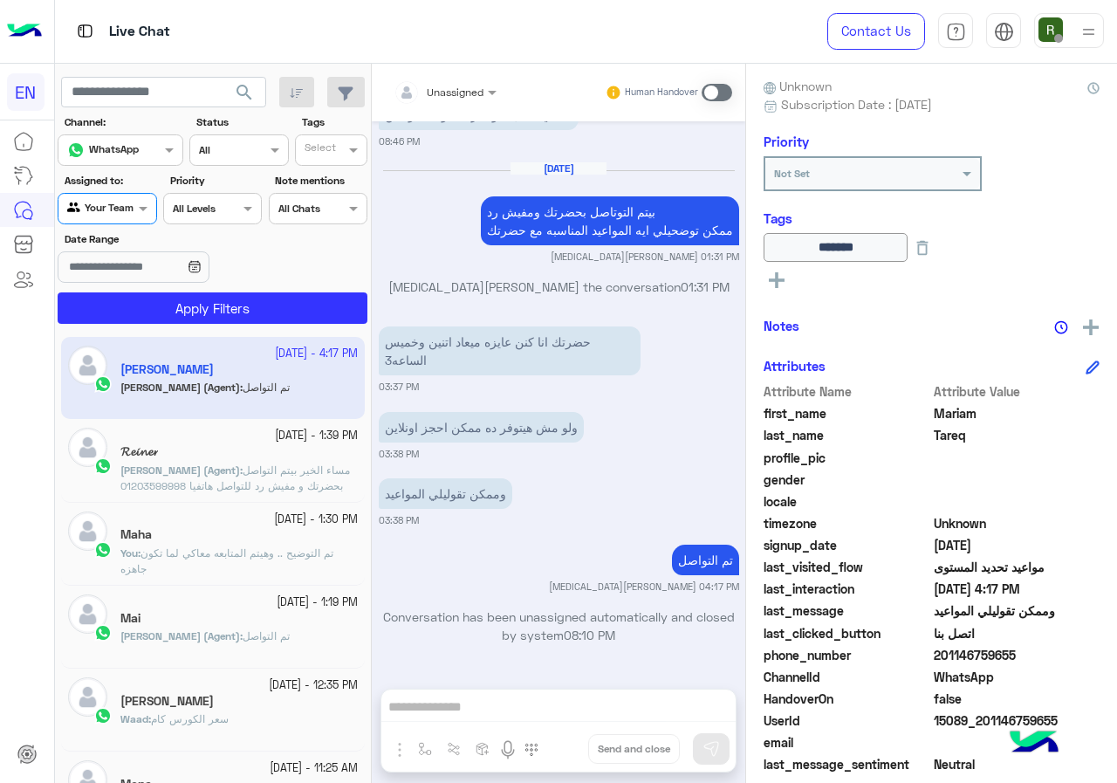
click at [166, 291] on section "Channel: Channel WhatsApp Status Channel All Tags Select Assigned to: Agent Fil…" at bounding box center [213, 218] width 291 height 209
click at [162, 302] on button "Apply Filters" at bounding box center [213, 307] width 310 height 31
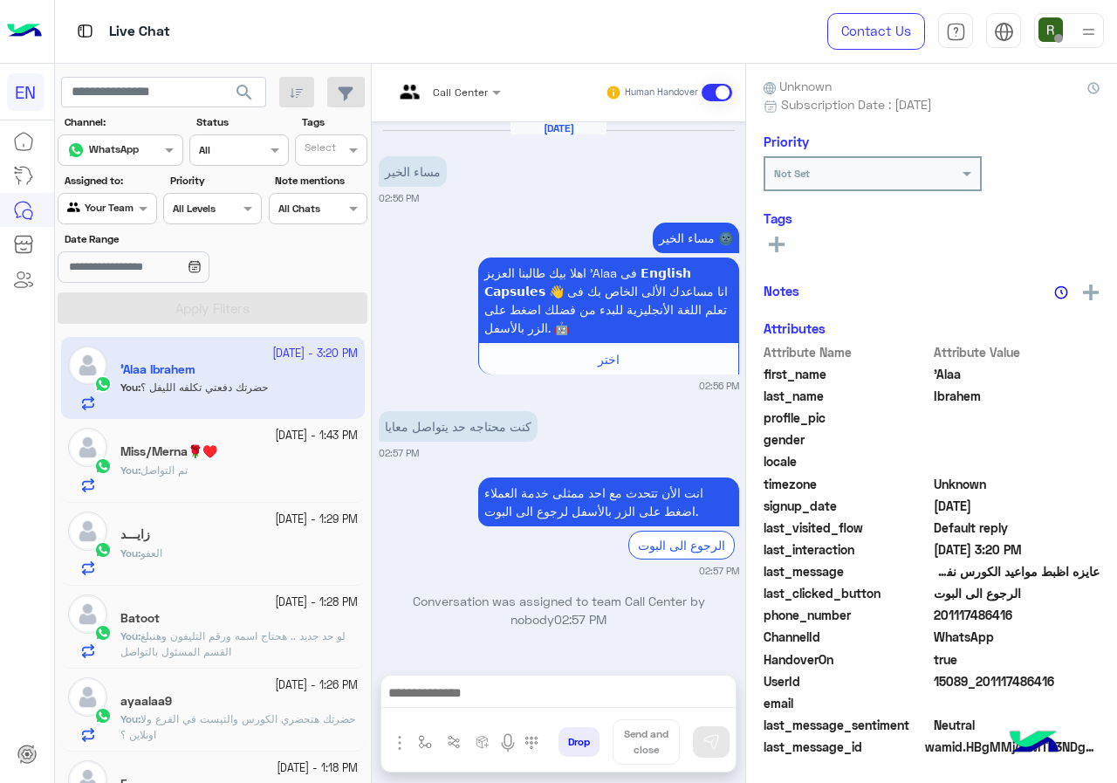
scroll to position [1655, 0]
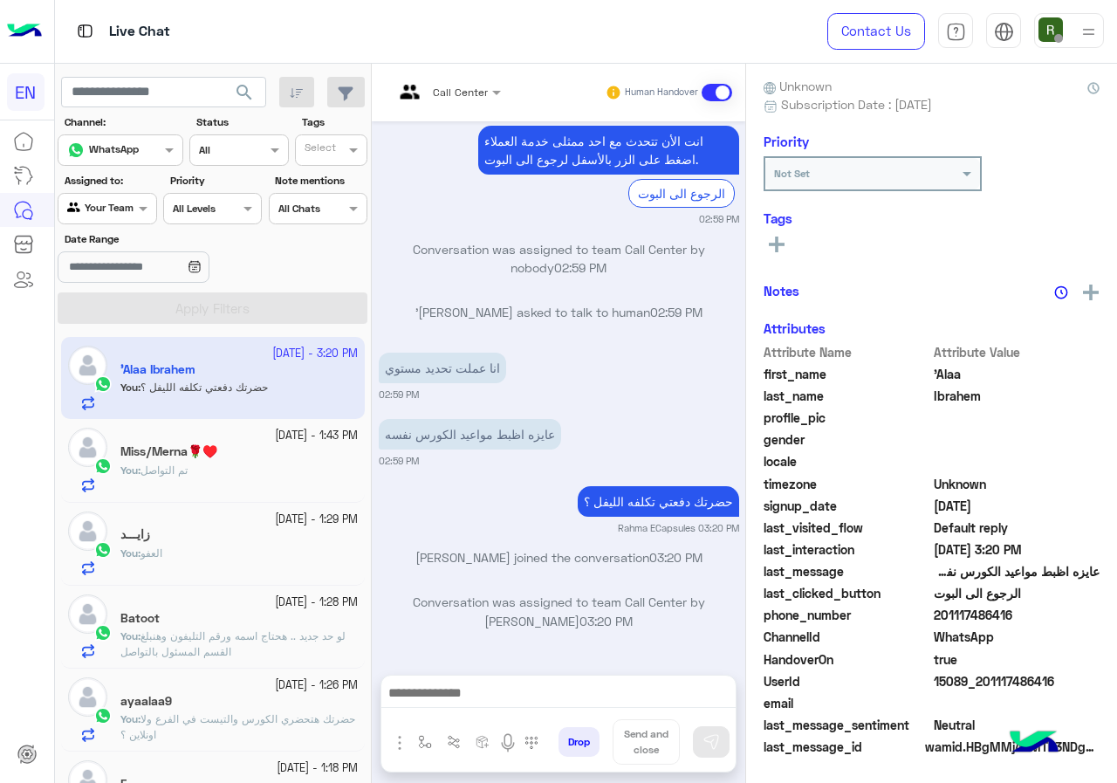
click at [139, 208] on span at bounding box center [145, 208] width 22 height 18
click at [144, 301] on b "Your Inbox" at bounding box center [114, 306] width 61 height 15
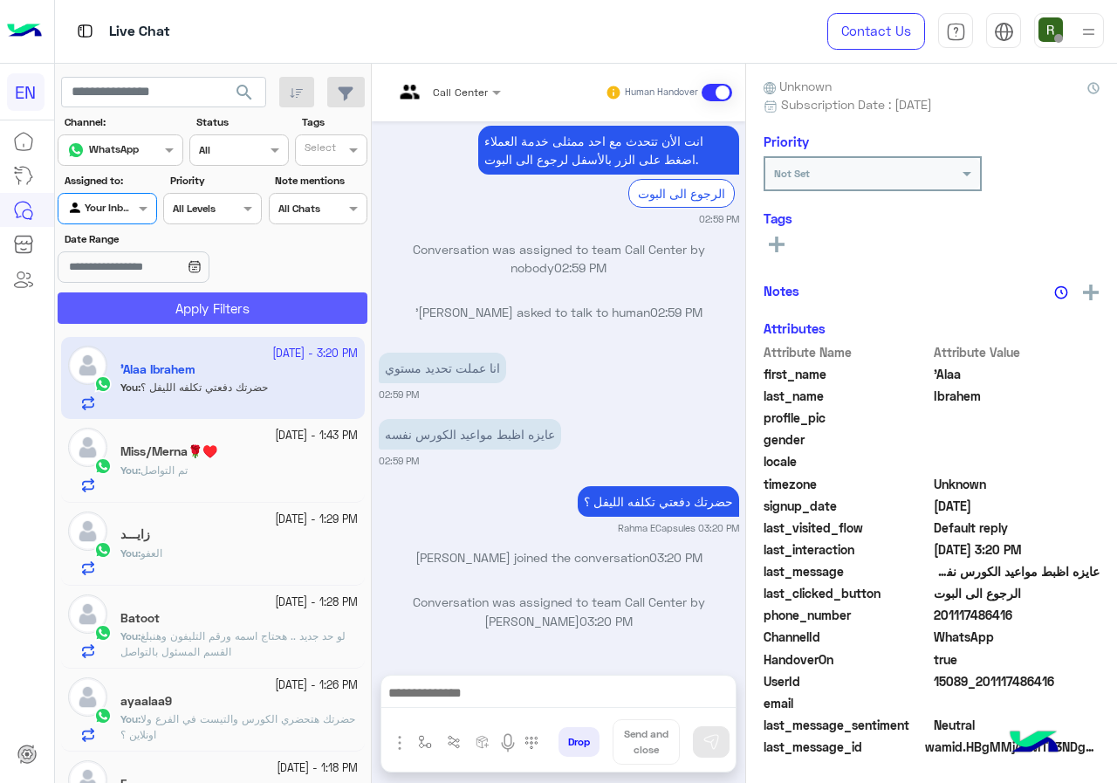
click at [164, 300] on button "Apply Filters" at bounding box center [213, 307] width 310 height 31
